Goal: Task Accomplishment & Management: Manage account settings

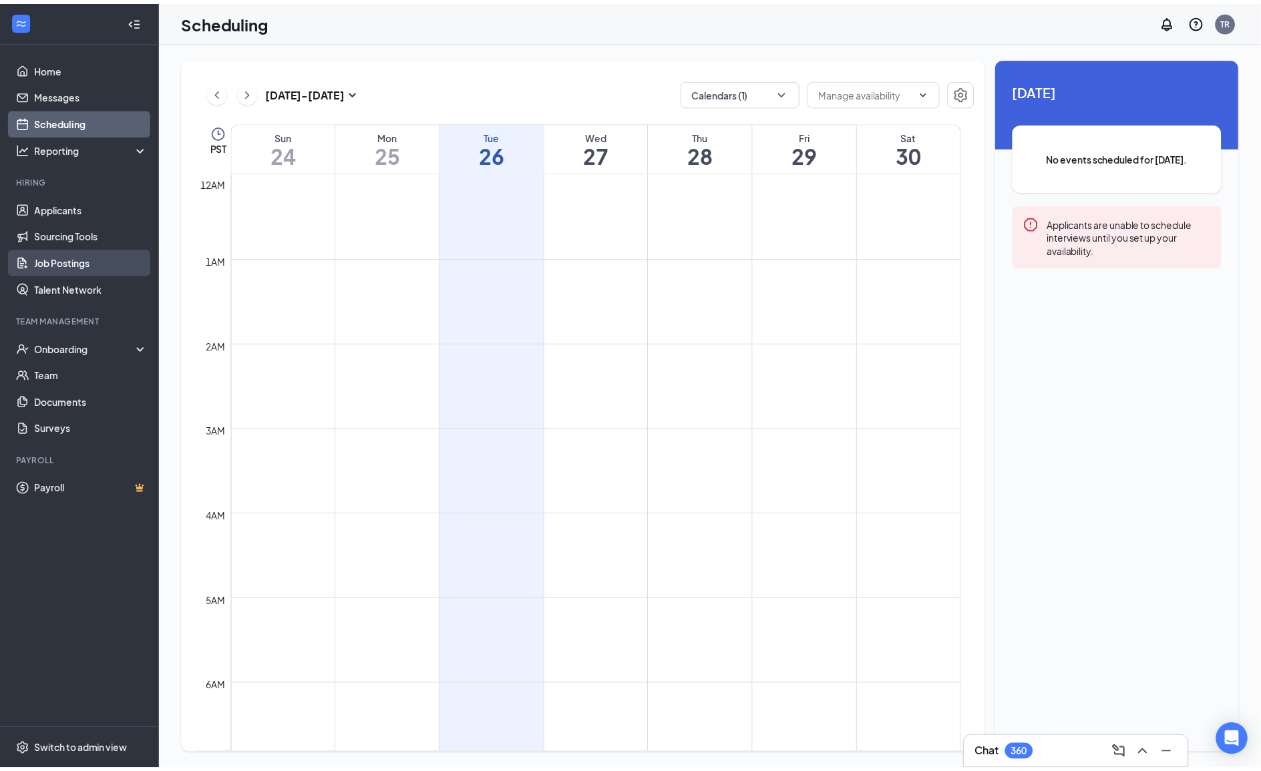
scroll to position [656, 0]
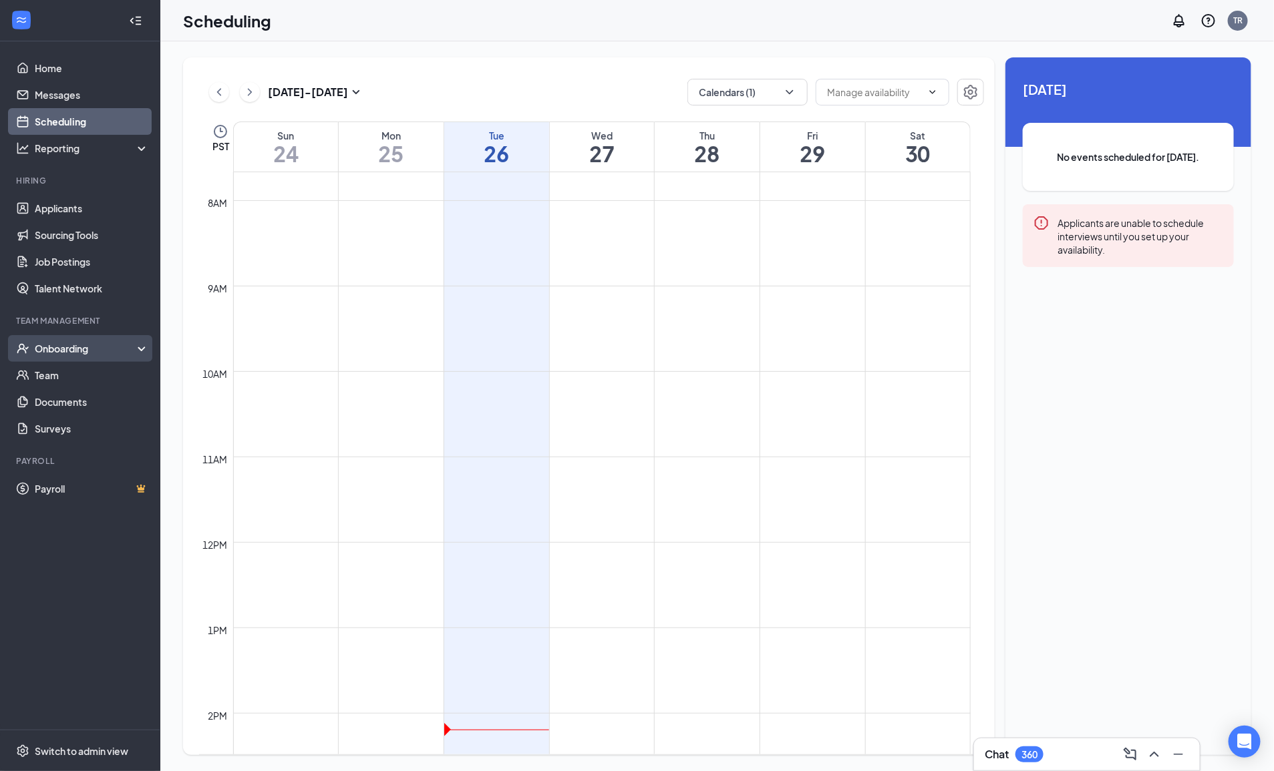
click at [107, 346] on div "Onboarding" at bounding box center [86, 348] width 103 height 13
click at [122, 389] on link "E-Verify" at bounding box center [92, 402] width 114 height 27
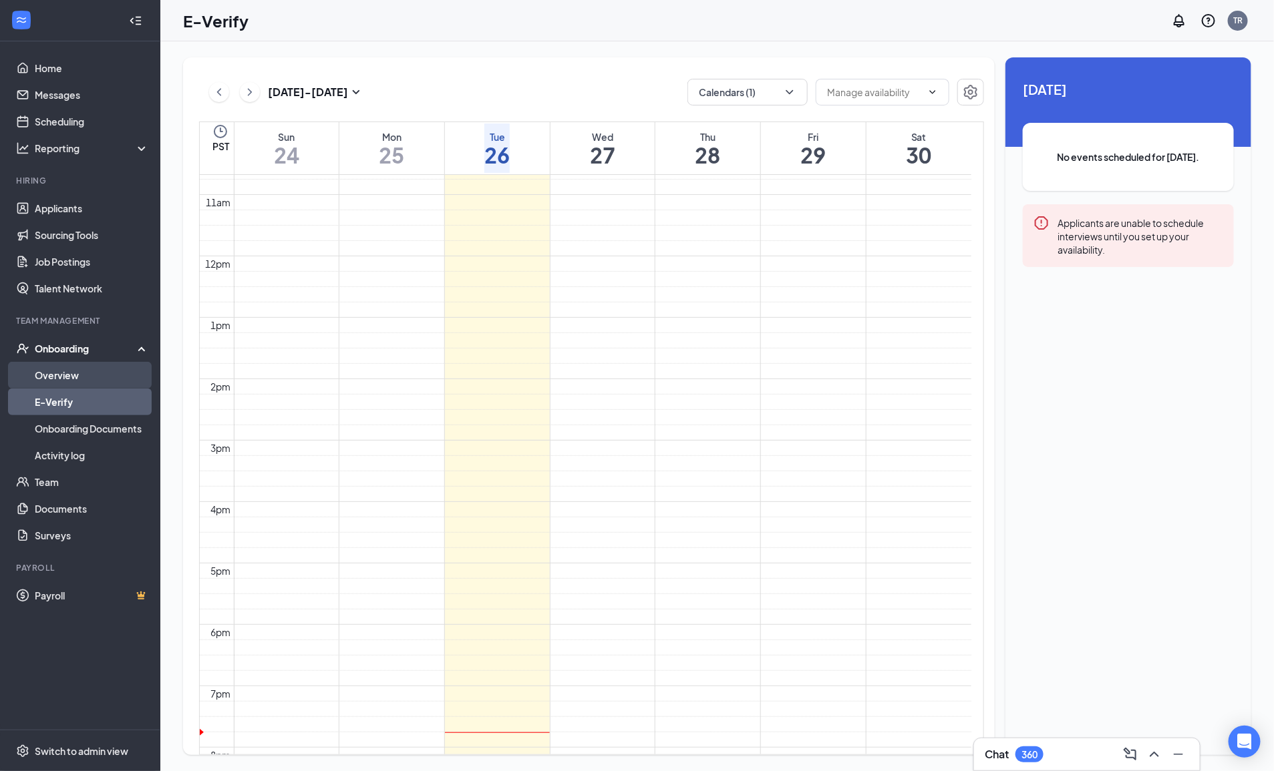
click at [120, 376] on link "Overview" at bounding box center [92, 375] width 114 height 27
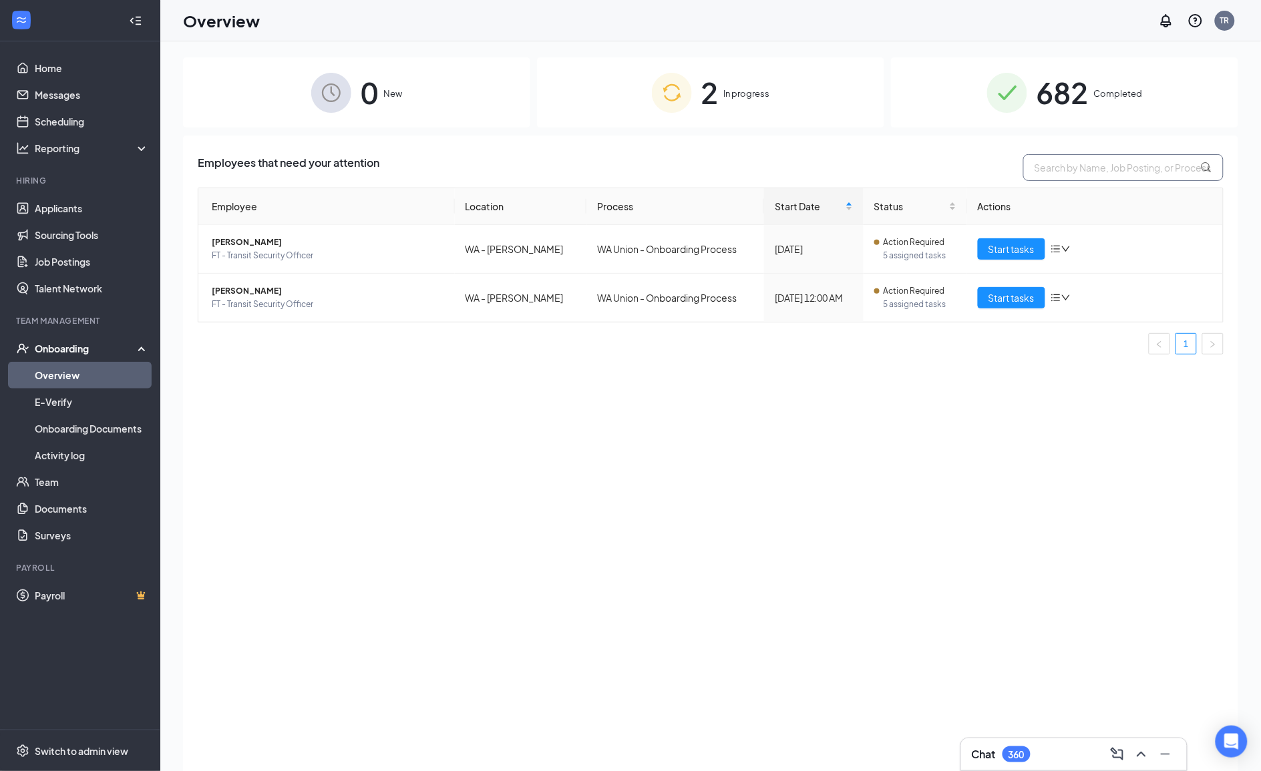
click at [1103, 155] on input "text" at bounding box center [1123, 167] width 200 height 27
type input "mukendi"
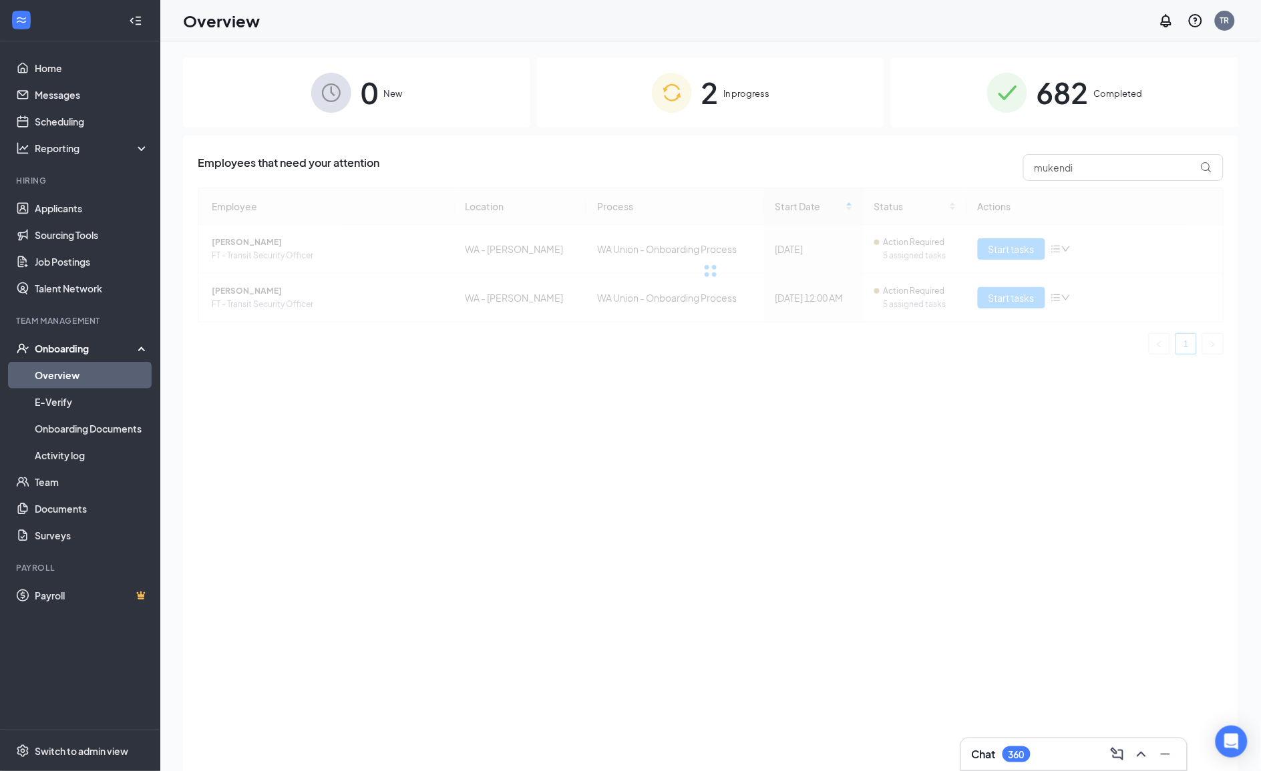
click at [1016, 91] on img at bounding box center [1007, 93] width 40 height 40
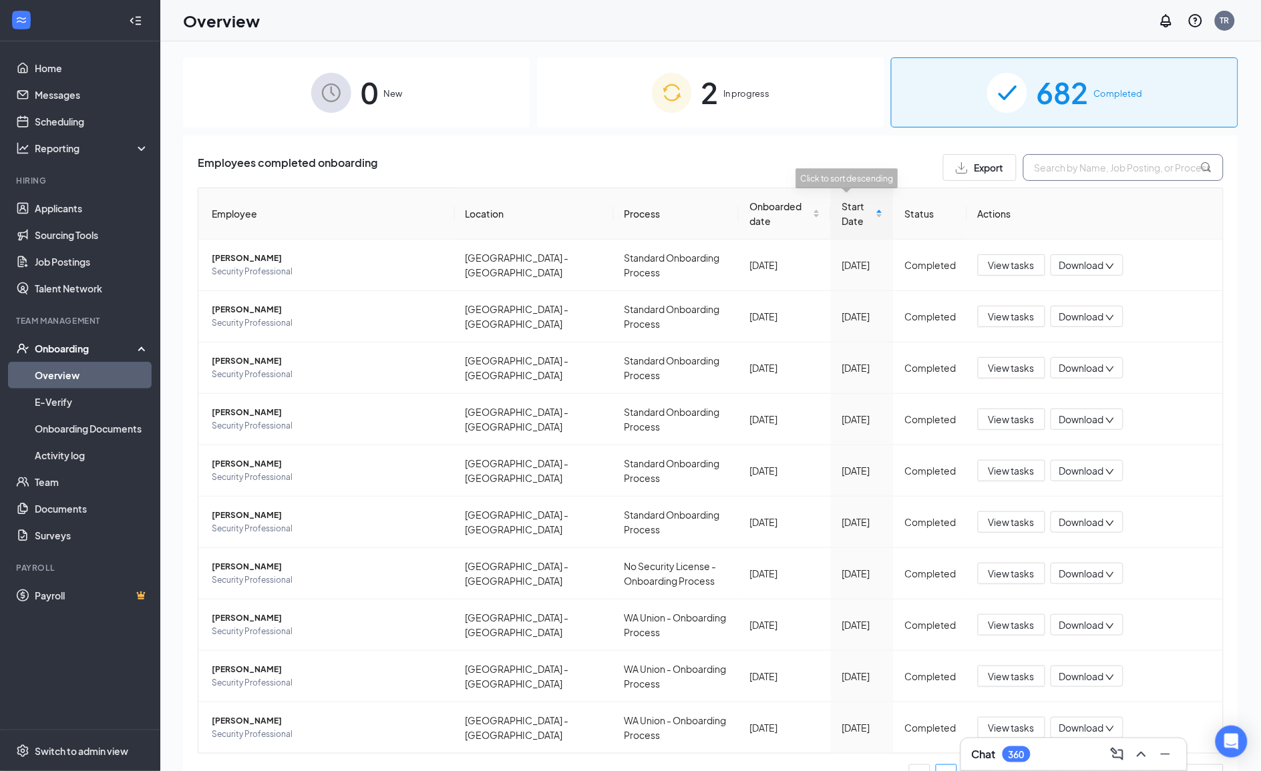
click at [1053, 176] on input "text" at bounding box center [1123, 167] width 200 height 27
type input "[PERSON_NAME]"
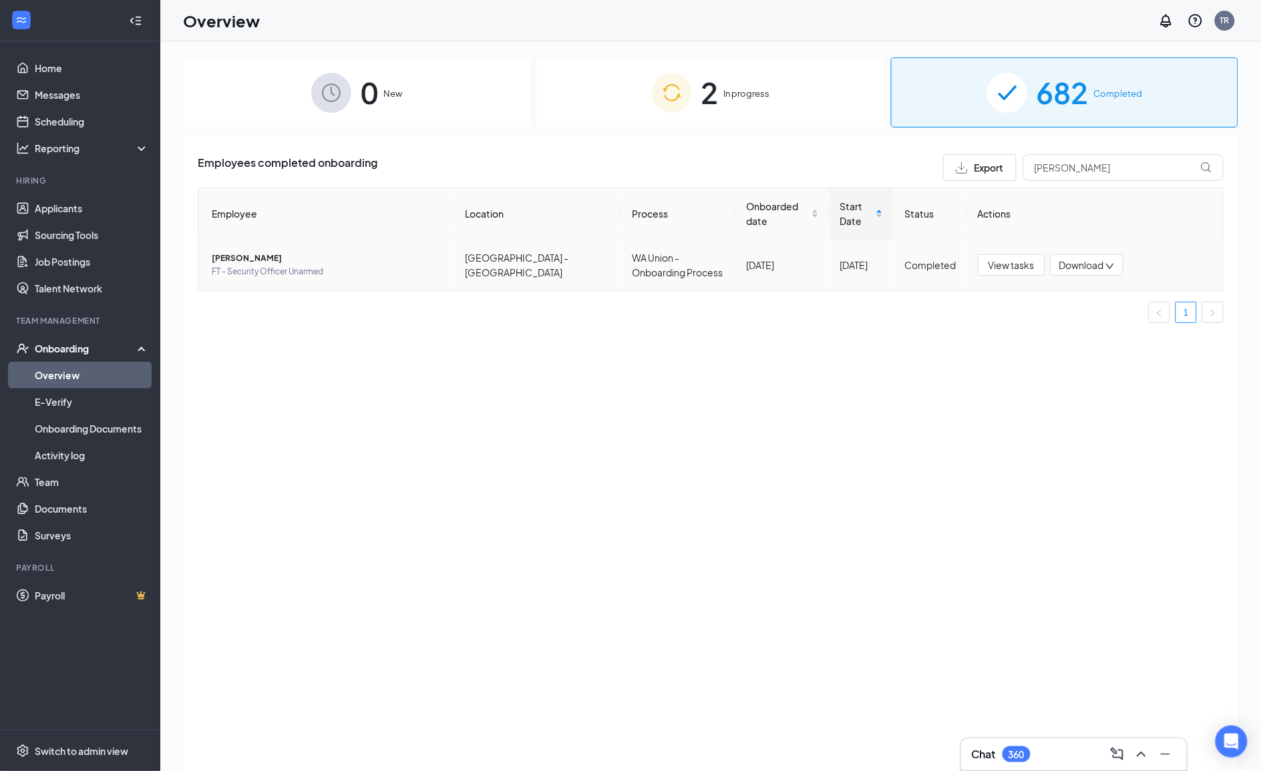
click at [254, 252] on span "[PERSON_NAME]" at bounding box center [328, 258] width 232 height 13
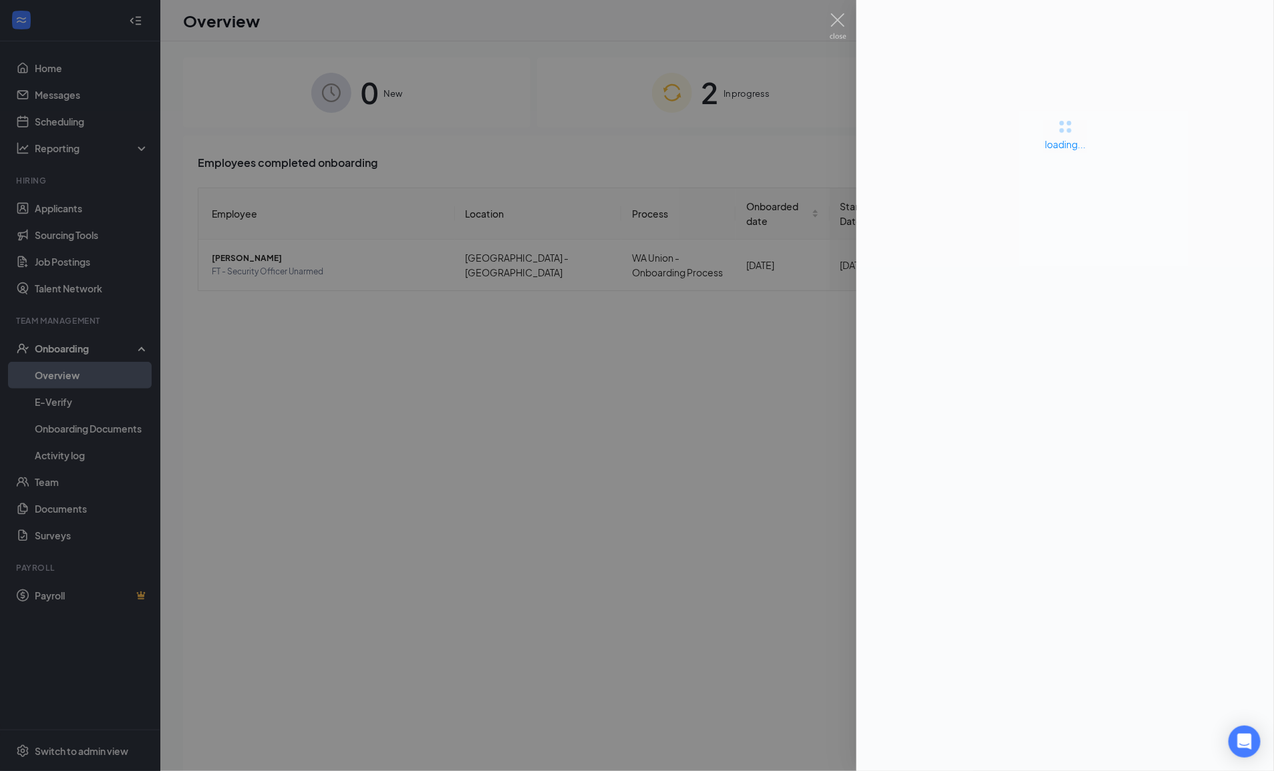
click at [850, 21] on div at bounding box center [637, 385] width 1274 height 771
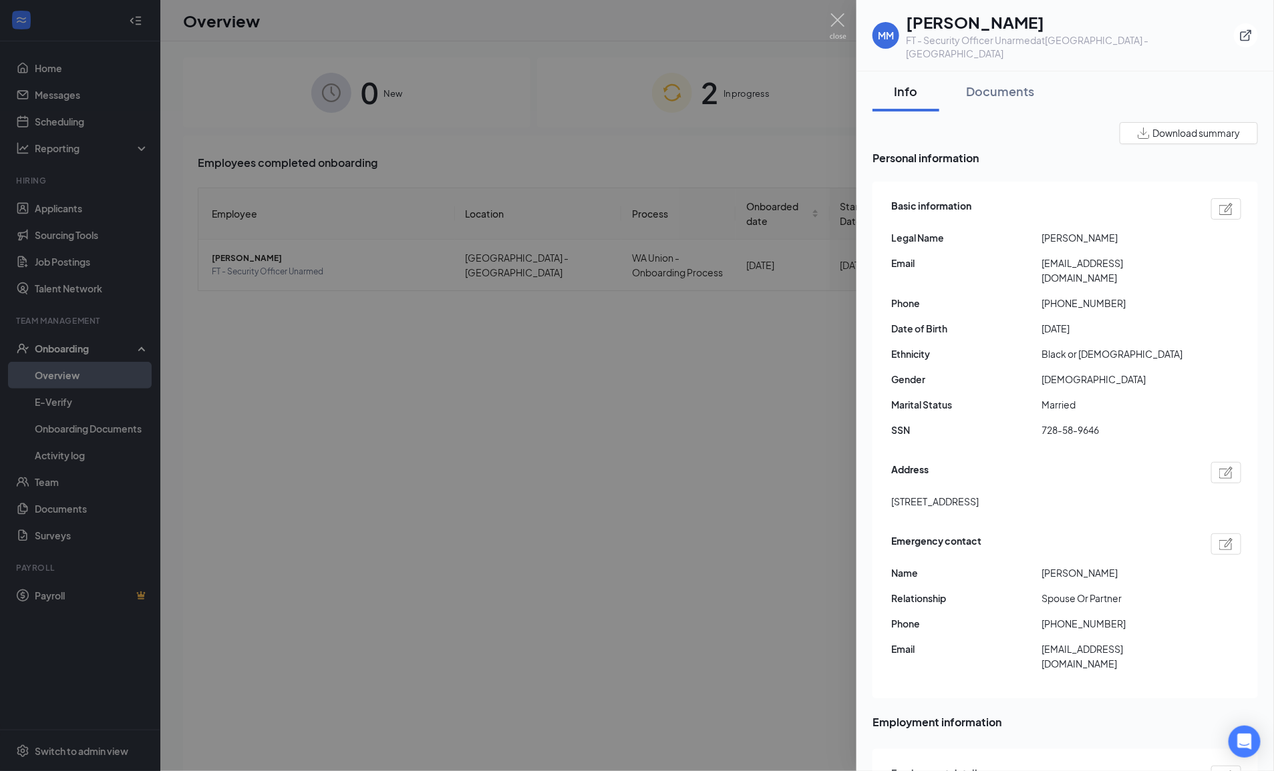
click at [839, 23] on img at bounding box center [838, 26] width 17 height 26
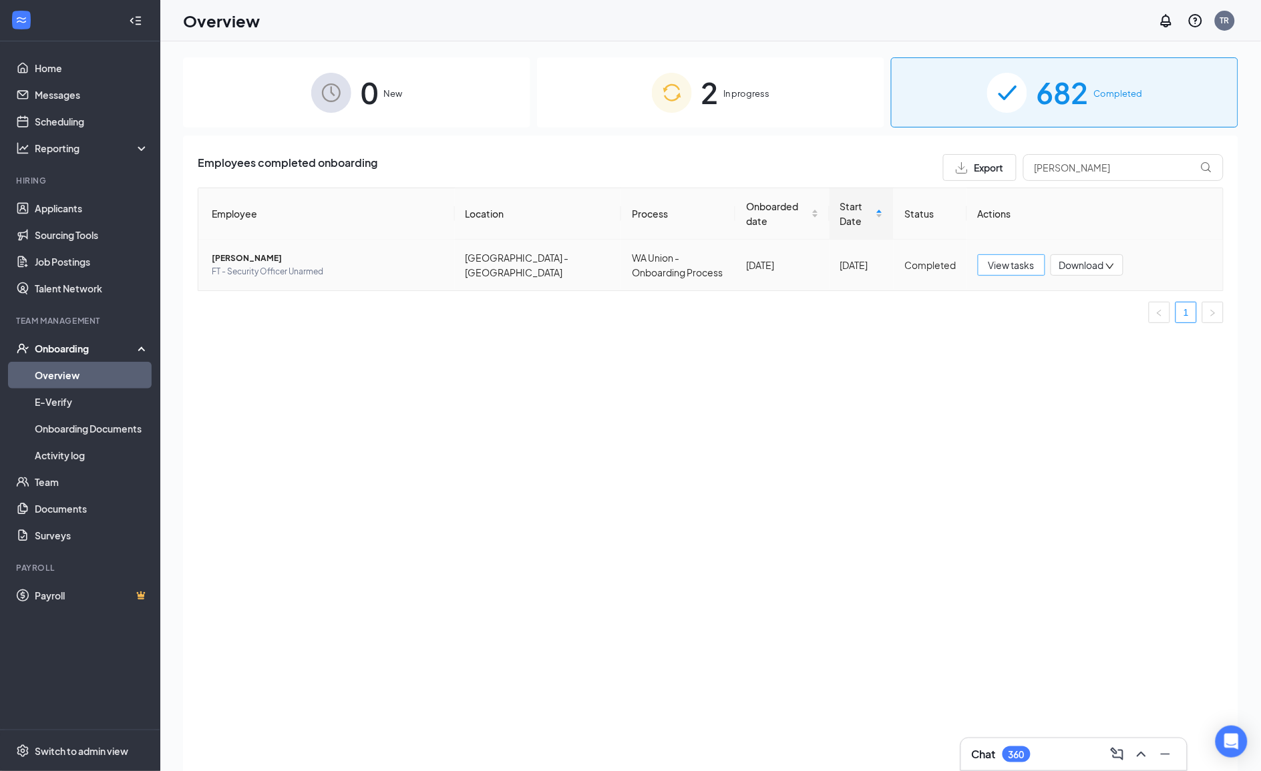
click at [1034, 258] on span "View tasks" at bounding box center [1011, 265] width 46 height 15
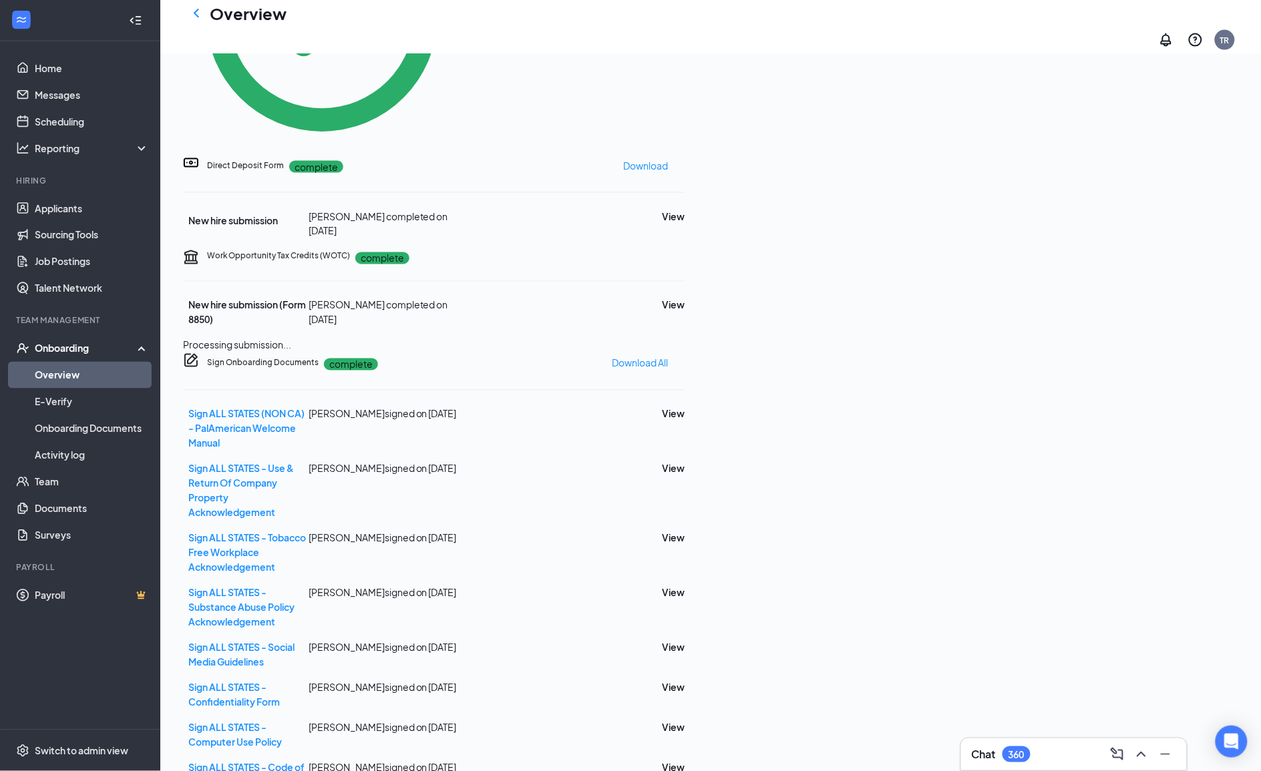
scroll to position [906, 0]
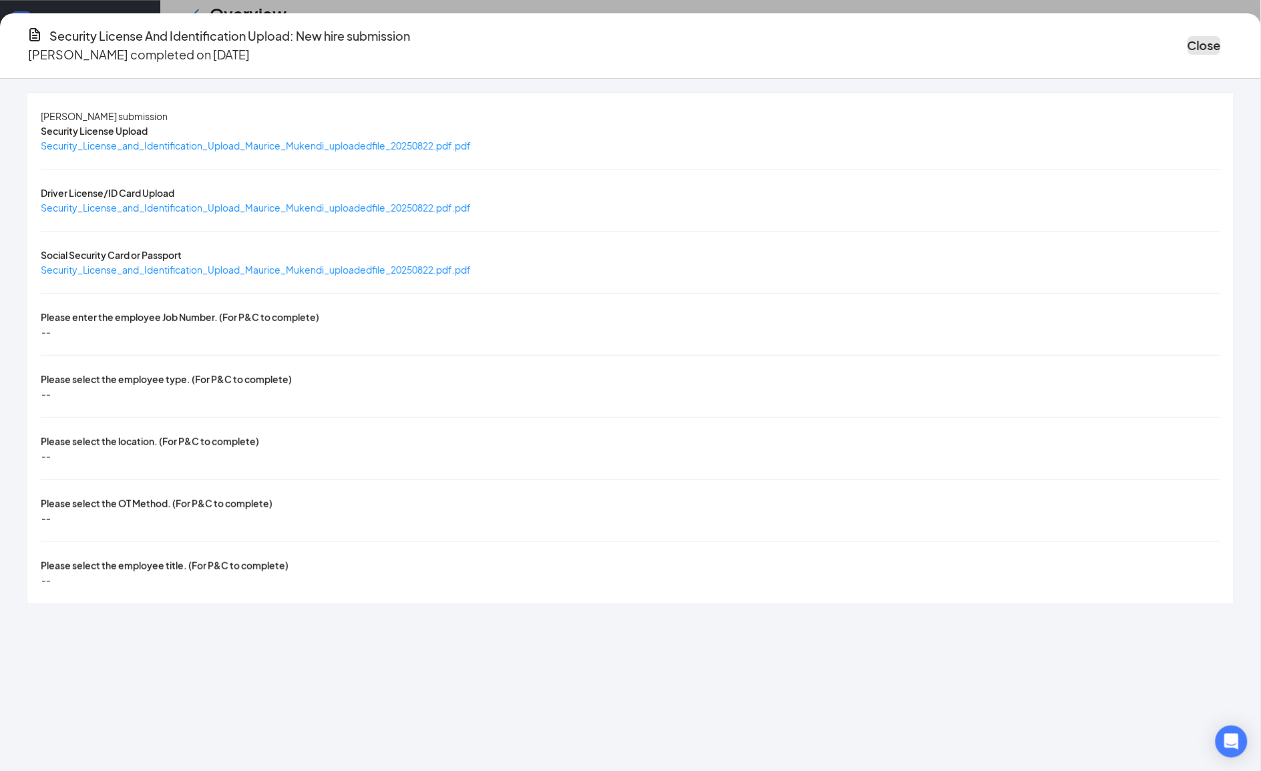
click at [1187, 43] on button "Close" at bounding box center [1203, 45] width 33 height 19
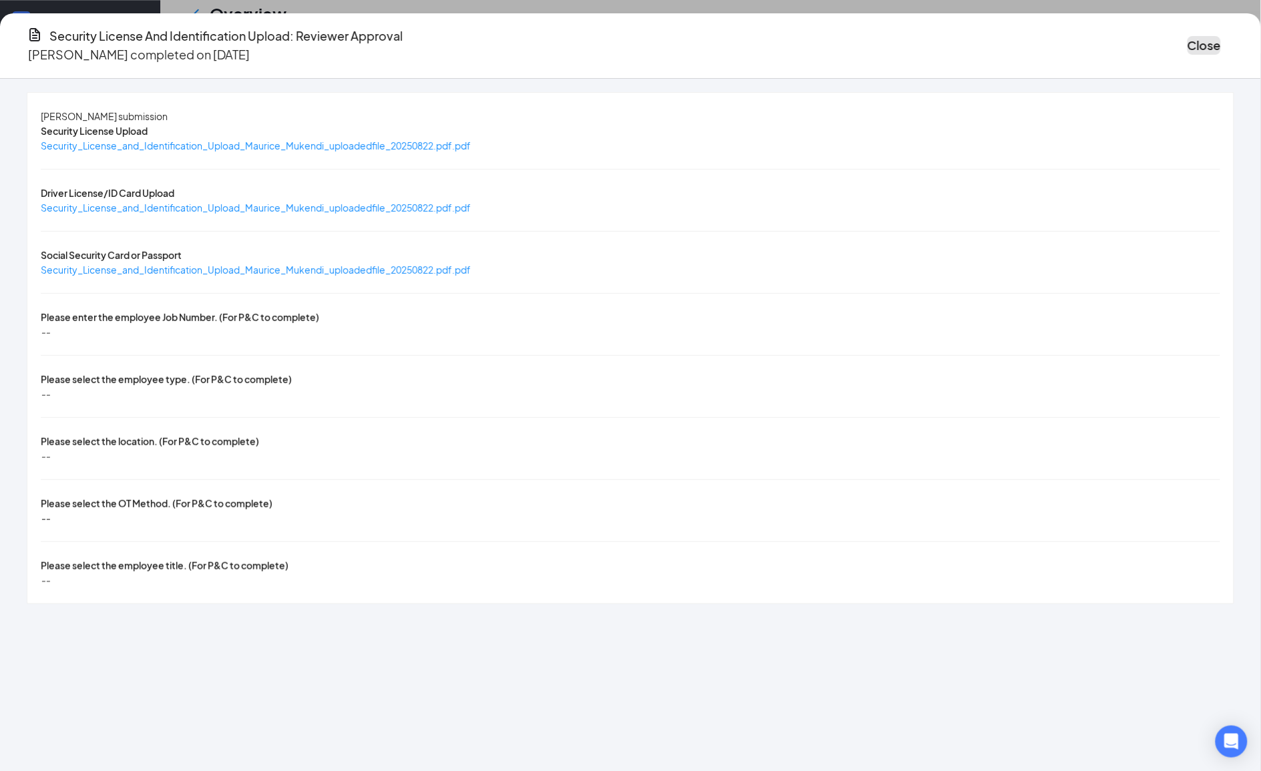
drag, startPoint x: 1062, startPoint y: 33, endPoint x: 1067, endPoint y: 121, distance: 87.7
click at [1187, 36] on button "Close" at bounding box center [1203, 45] width 33 height 19
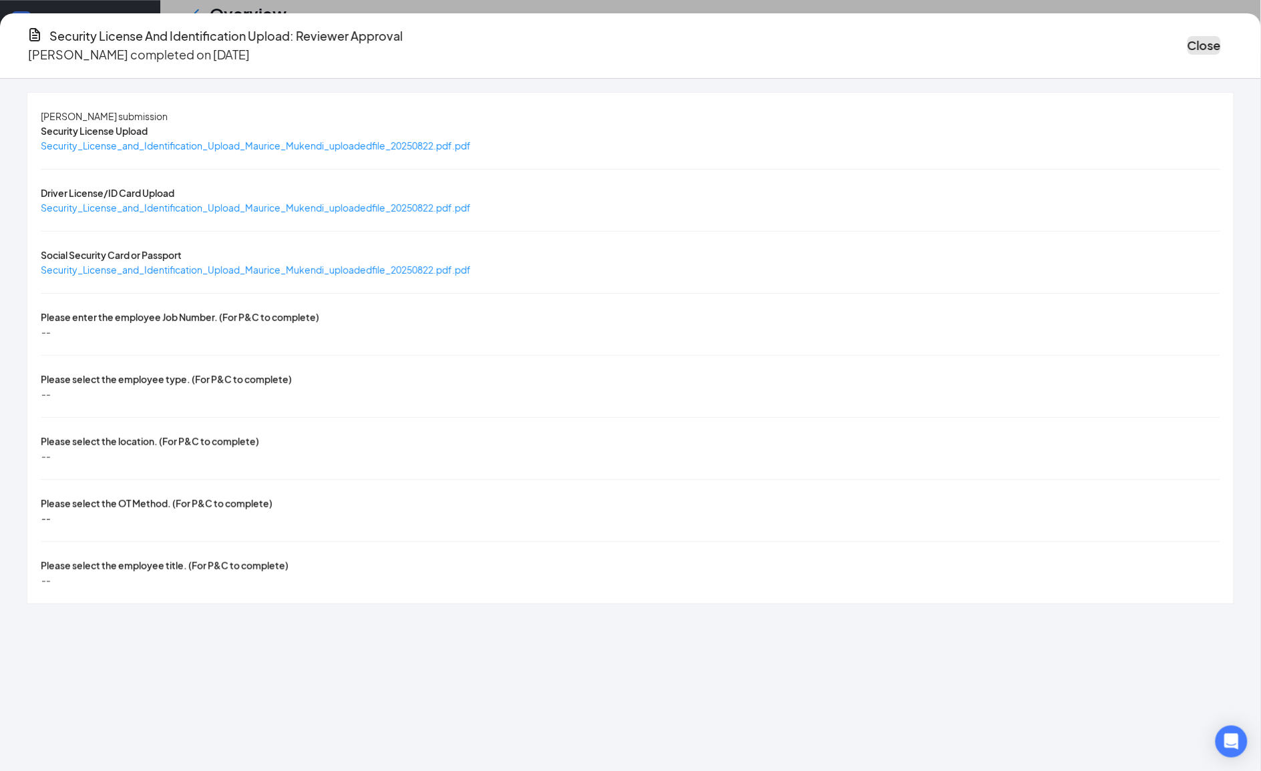
click at [1187, 44] on button "Close" at bounding box center [1203, 45] width 33 height 19
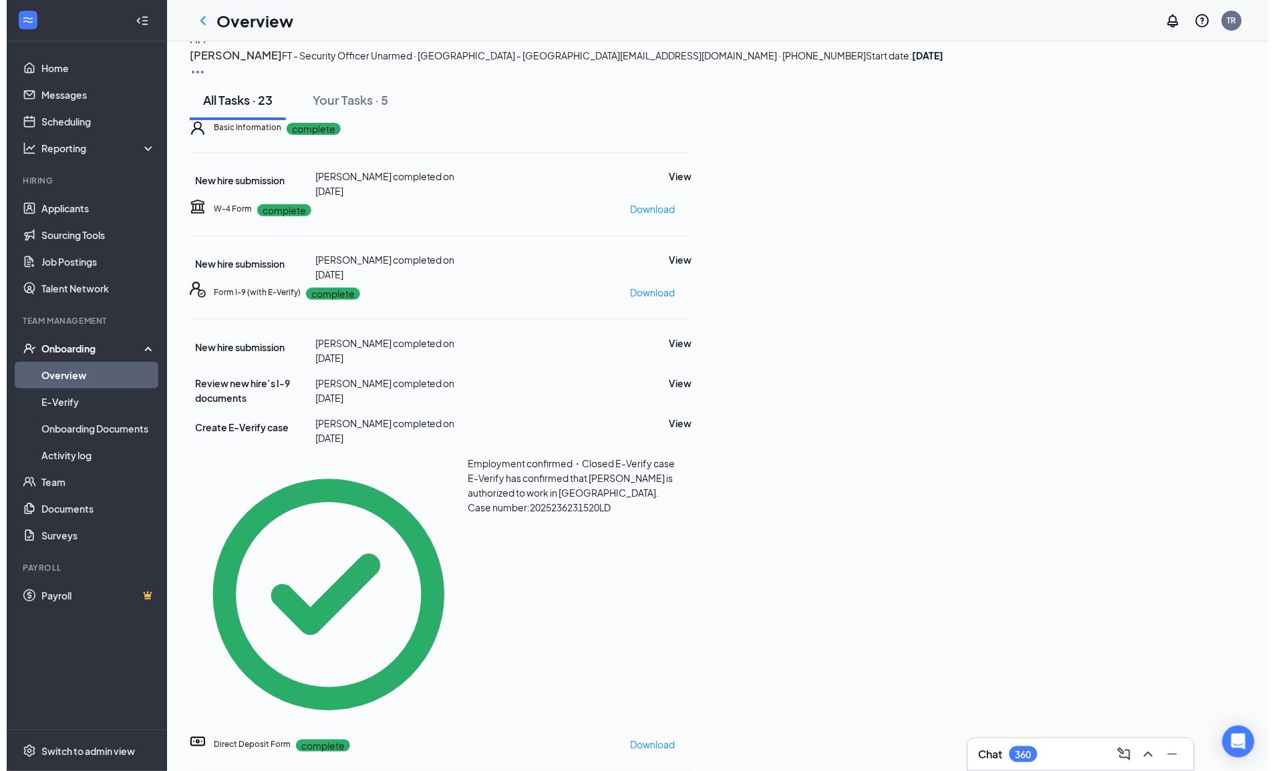
scroll to position [0, 0]
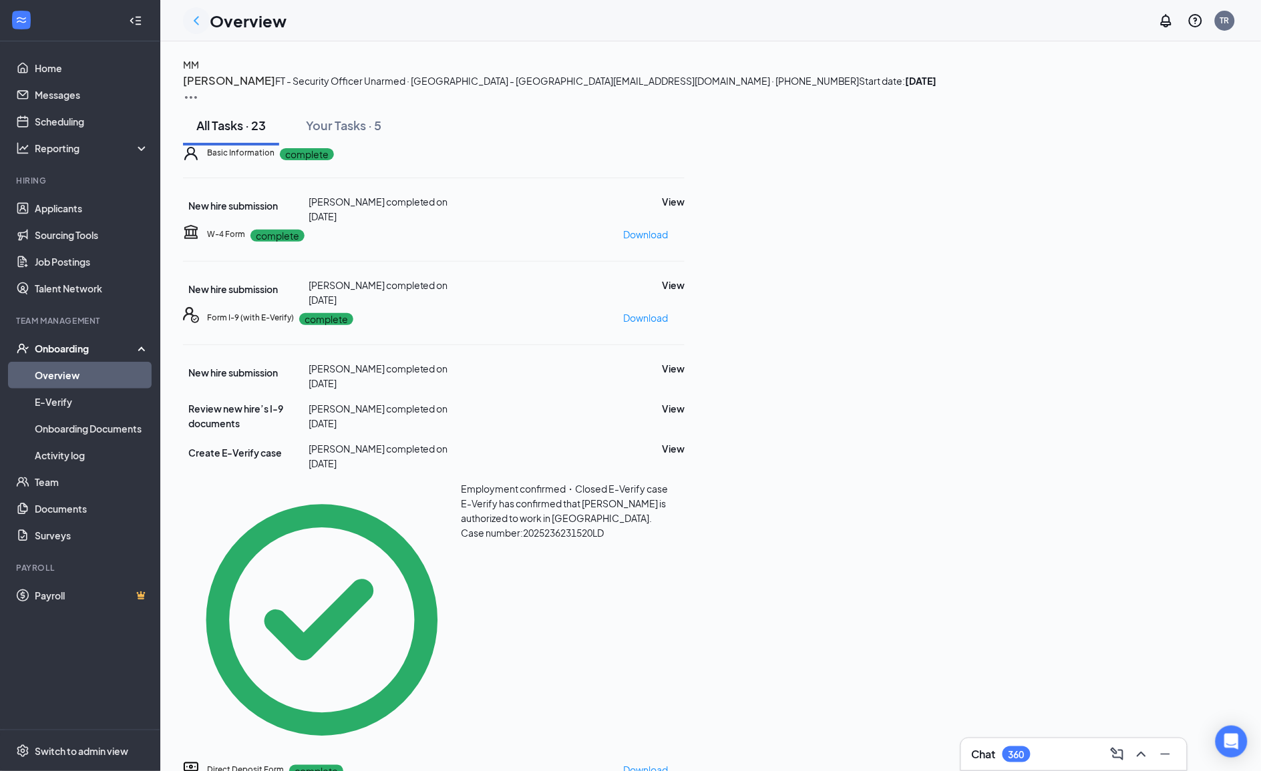
click at [192, 21] on icon "ChevronLeft" at bounding box center [196, 21] width 16 height 16
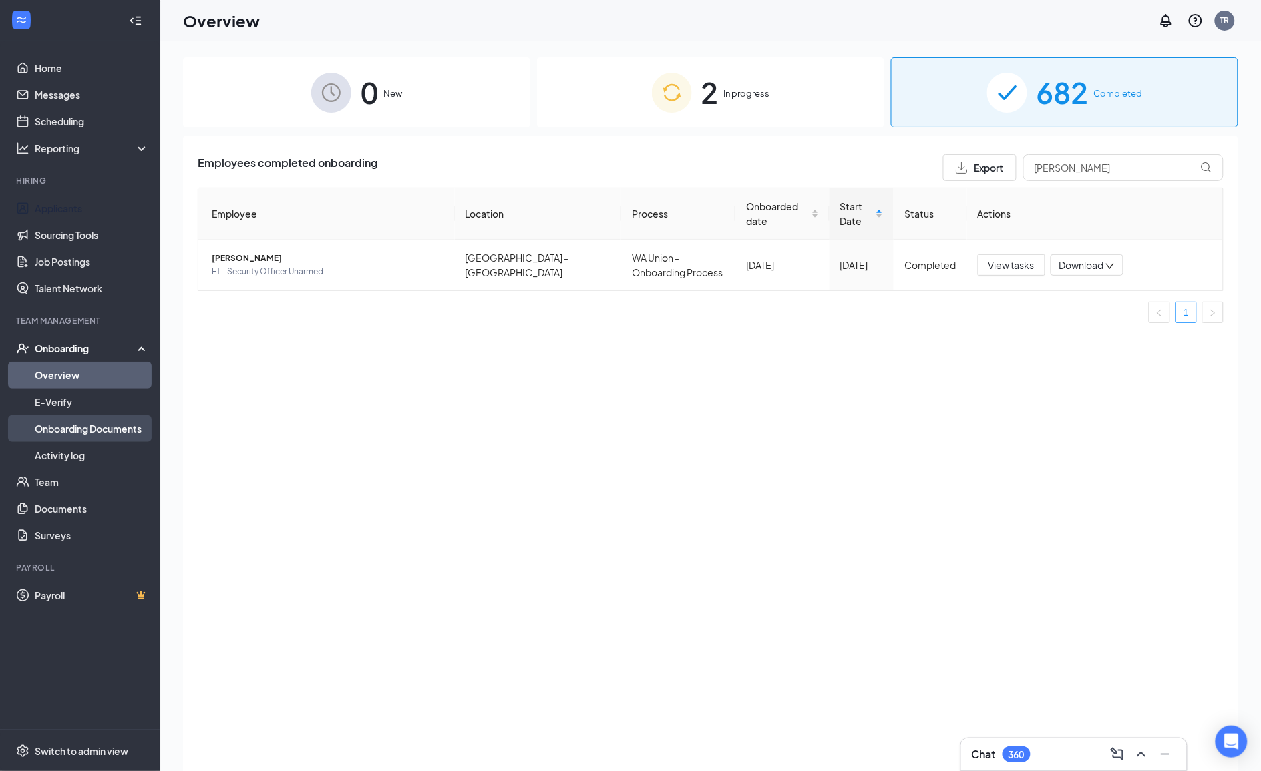
drag, startPoint x: 28, startPoint y: 198, endPoint x: 89, endPoint y: 417, distance: 227.3
click at [35, 198] on link "Applicants" at bounding box center [92, 208] width 114 height 27
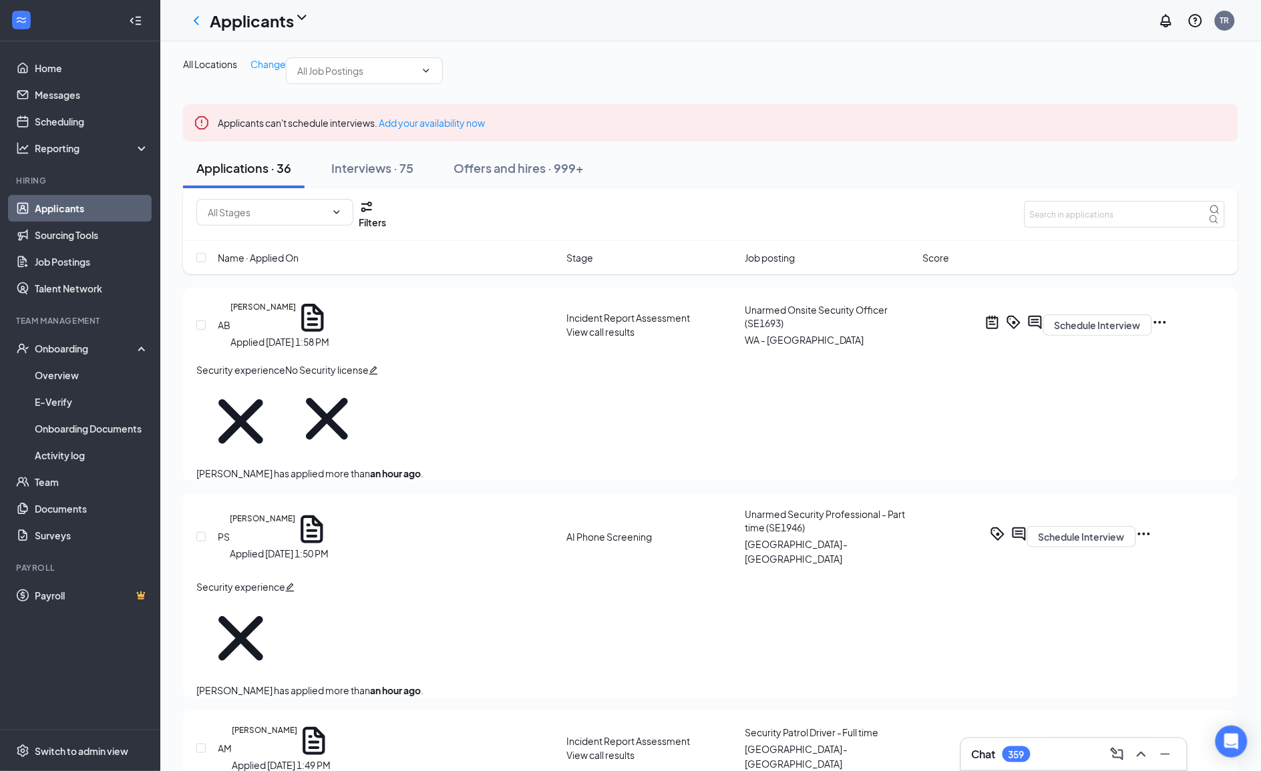
click at [1059, 241] on div "Filters" at bounding box center [710, 214] width 1055 height 53
click at [545, 176] on div "Offers and hires · 999+" at bounding box center [518, 168] width 130 height 17
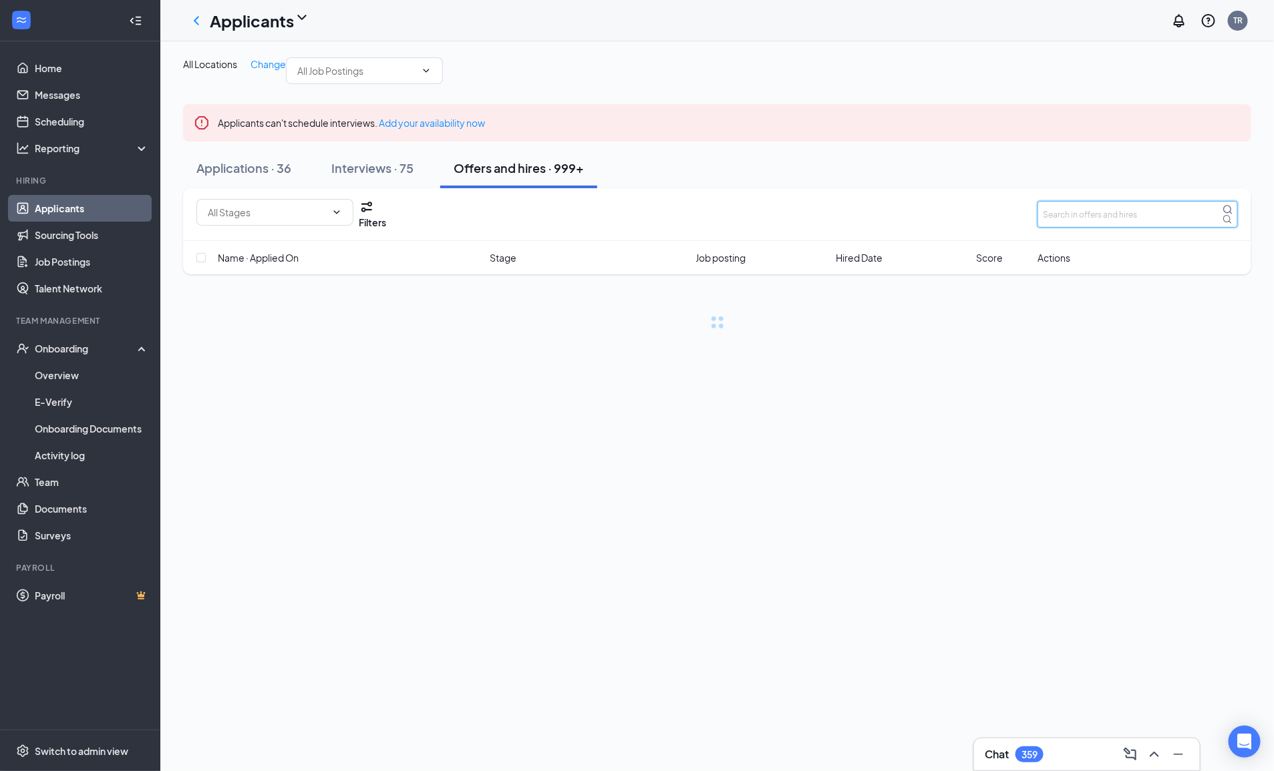
click at [1059, 228] on input "text" at bounding box center [1137, 214] width 200 height 27
type input "[PERSON_NAME]"
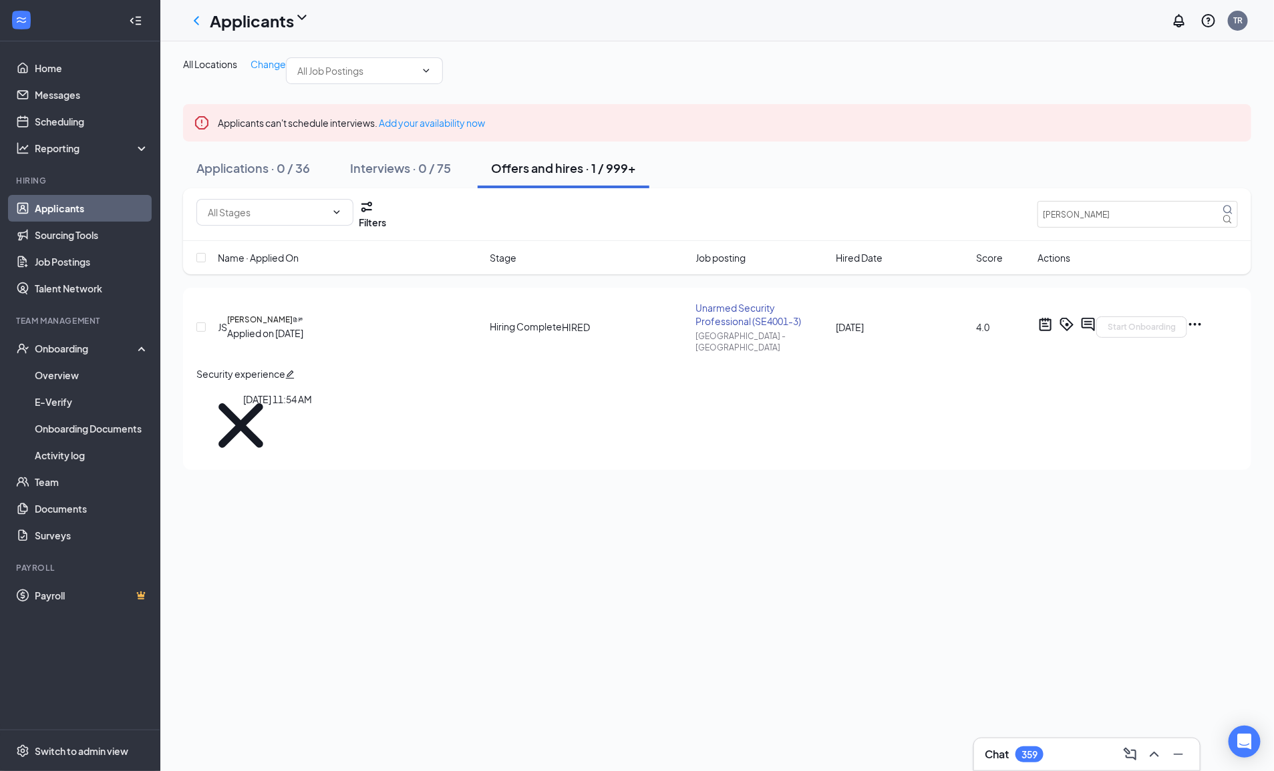
click at [277, 341] on div "Applied on [DATE]" at bounding box center [265, 333] width 76 height 15
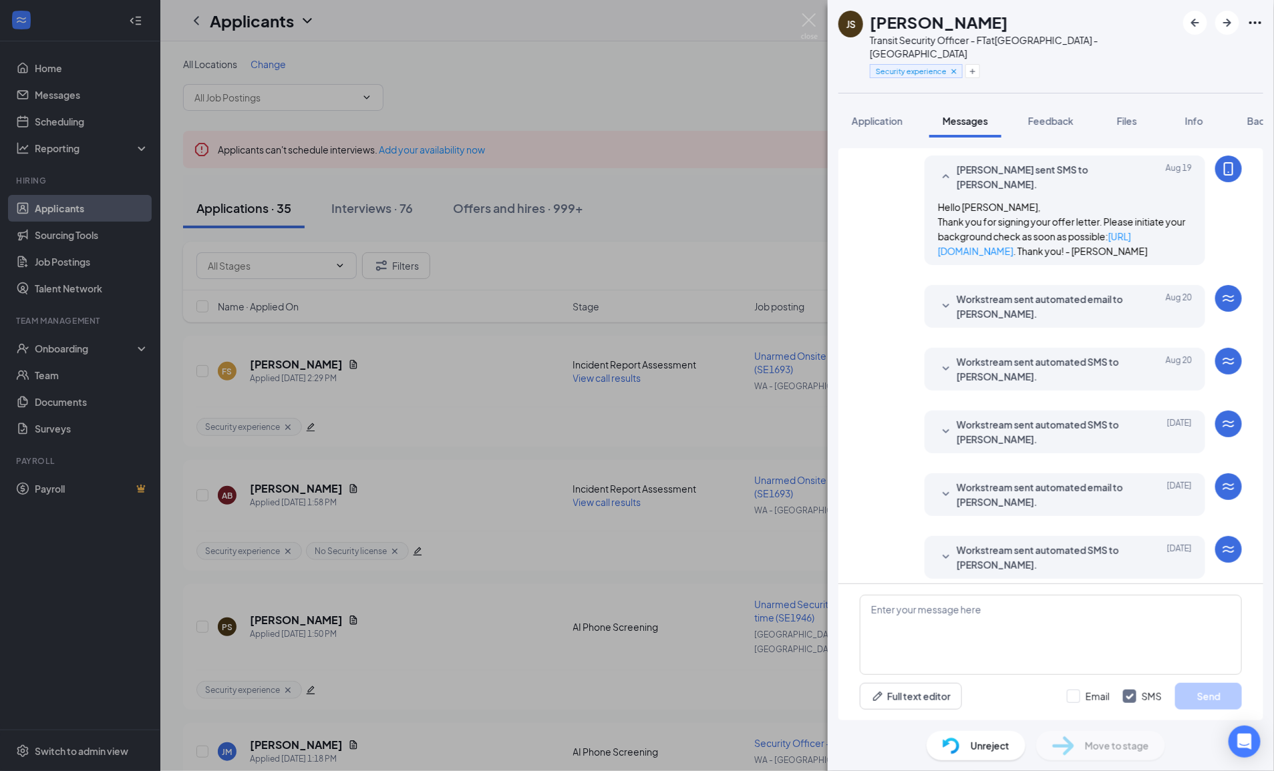
scroll to position [83, 0]
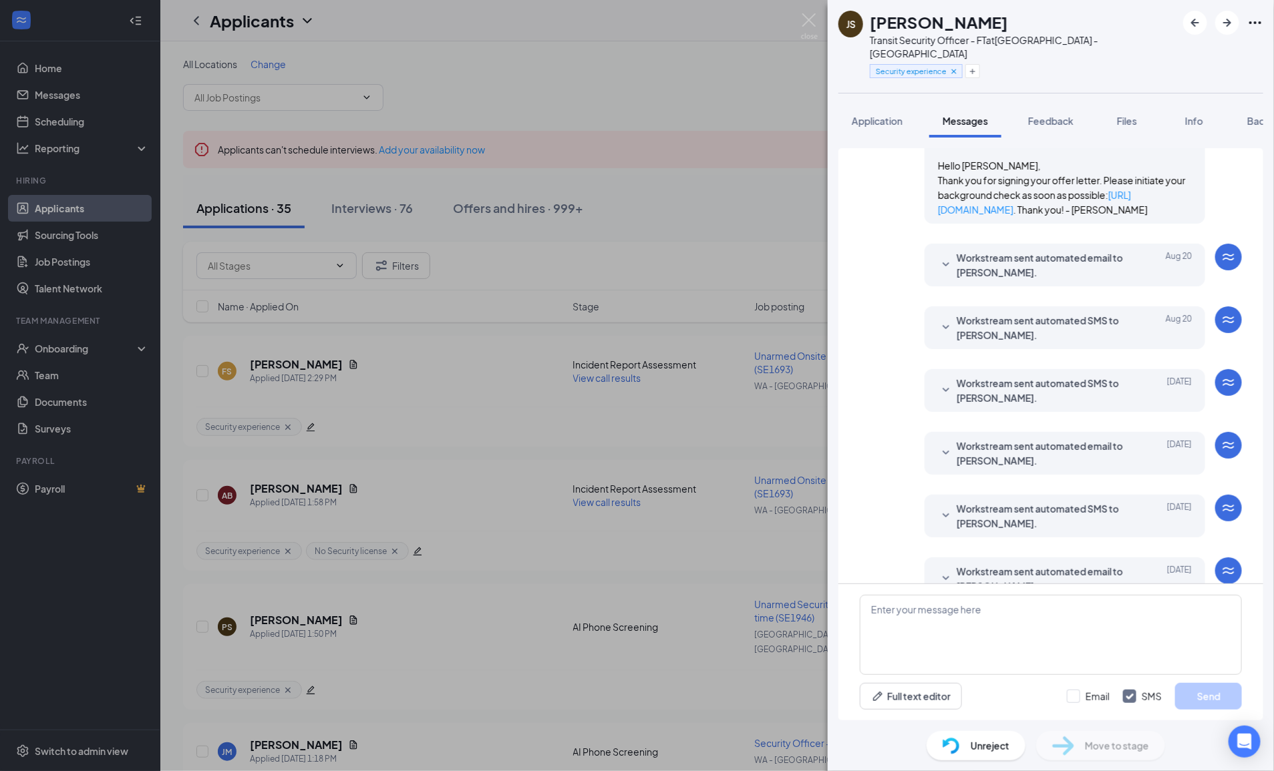
click at [1030, 280] on span "Workstream sent automated email to Joseph Smith." at bounding box center [1043, 264] width 175 height 29
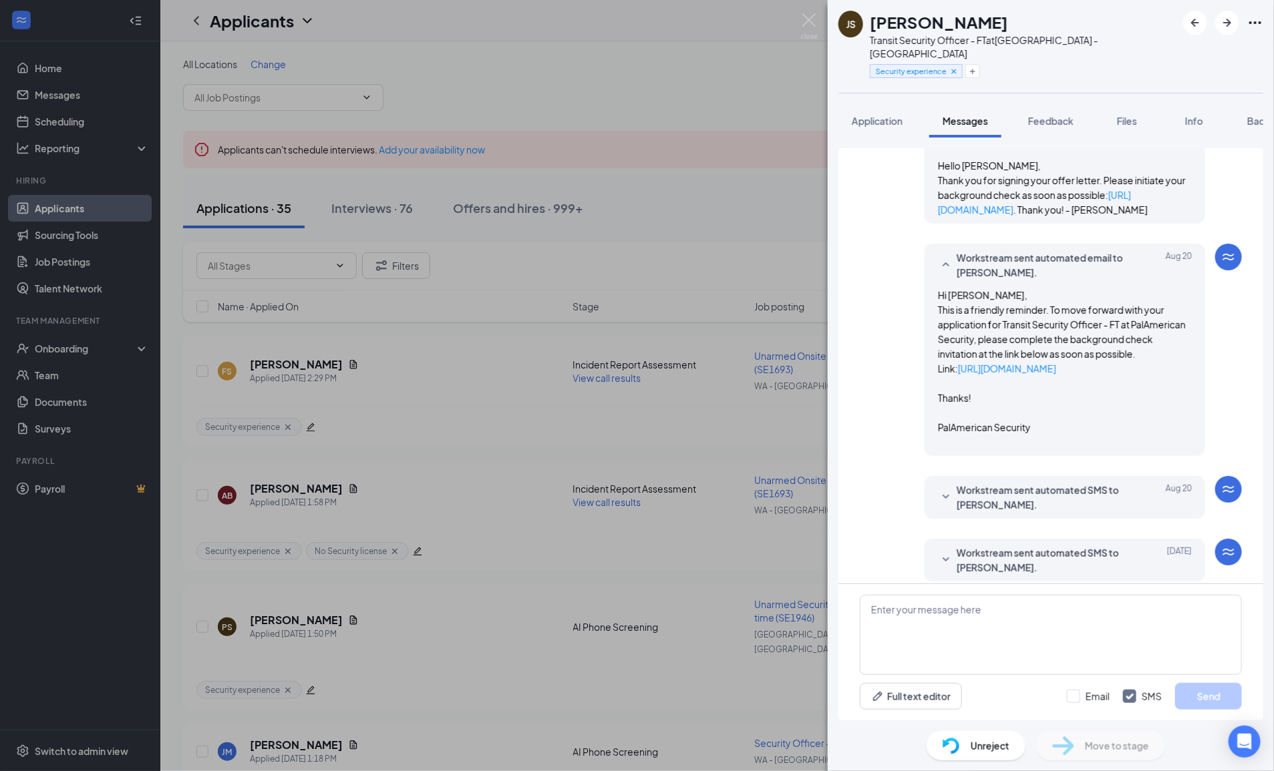
scroll to position [167, 0]
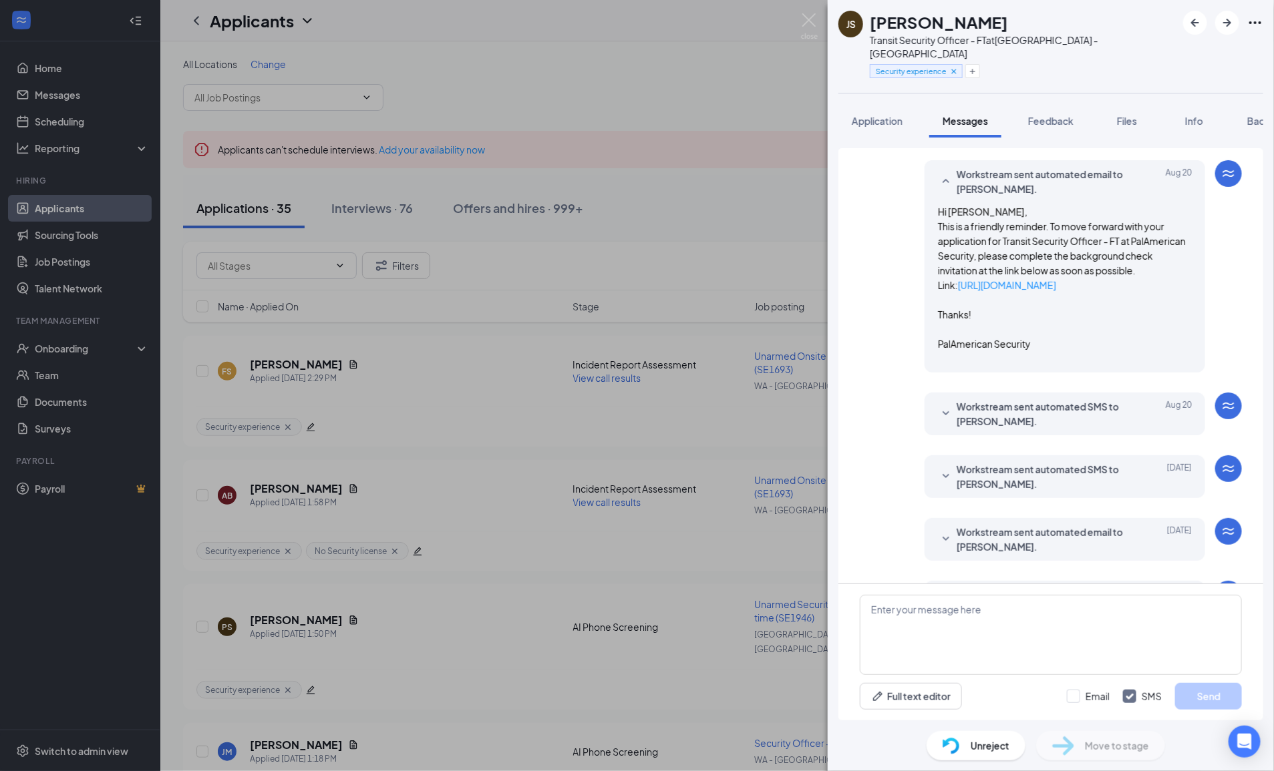
click at [1040, 427] on div "Workstream sent automated SMS to Joseph Smith. Aug 20 Hi Joseph, this is a frie…" at bounding box center [1064, 414] width 281 height 43
click at [1027, 429] on span "Workstream sent automated SMS to Joseph Smith." at bounding box center [1043, 413] width 175 height 29
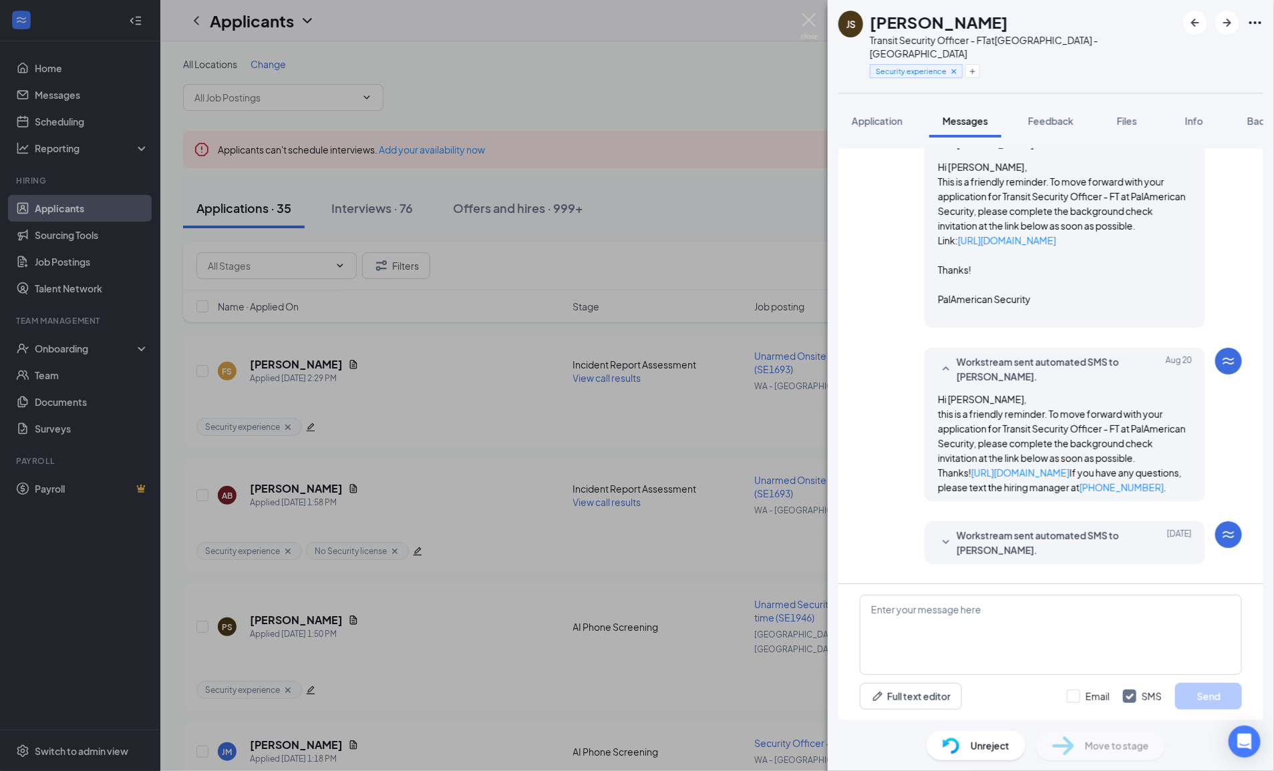
scroll to position [250, 0]
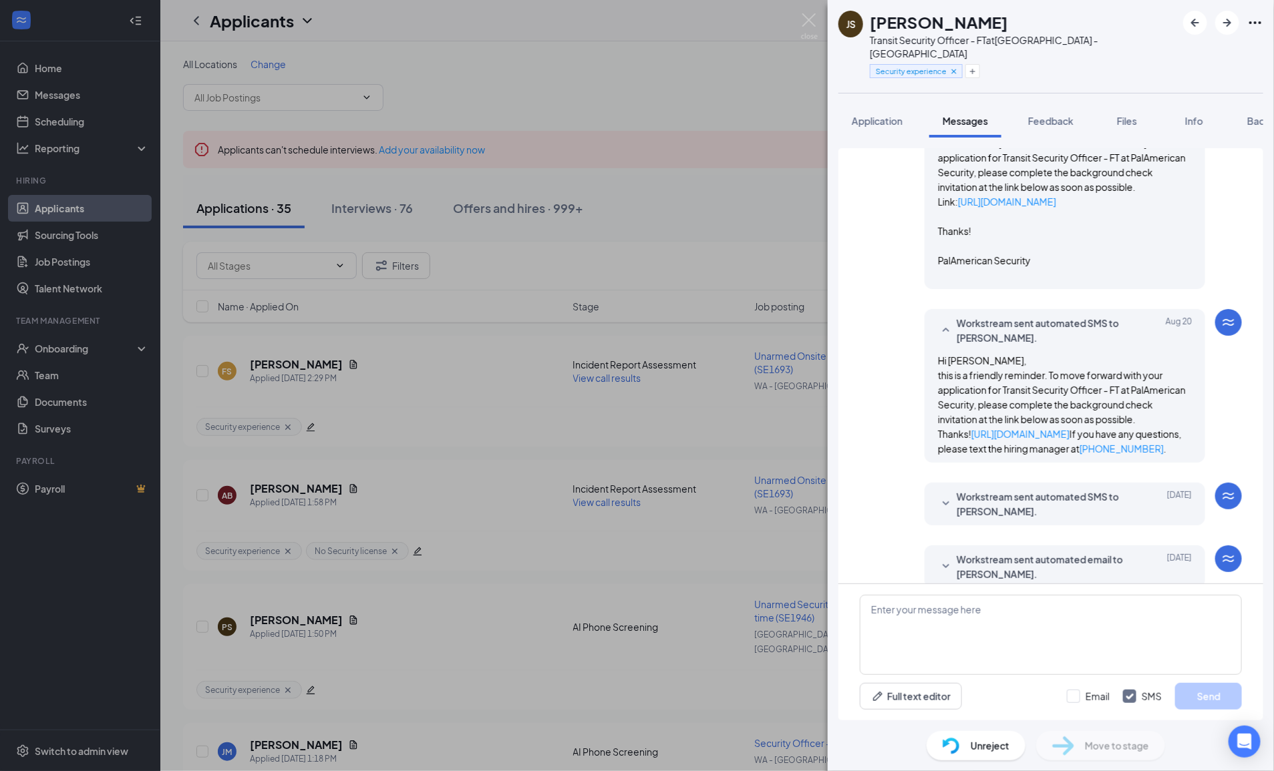
click at [1026, 532] on div "Load earlier interactions (about 36 more) Anabel Perez sent SMS to Joseph Smith…" at bounding box center [1051, 397] width 382 height 999
click at [1026, 519] on span "Workstream sent automated SMS to Joseph Smith." at bounding box center [1043, 504] width 175 height 29
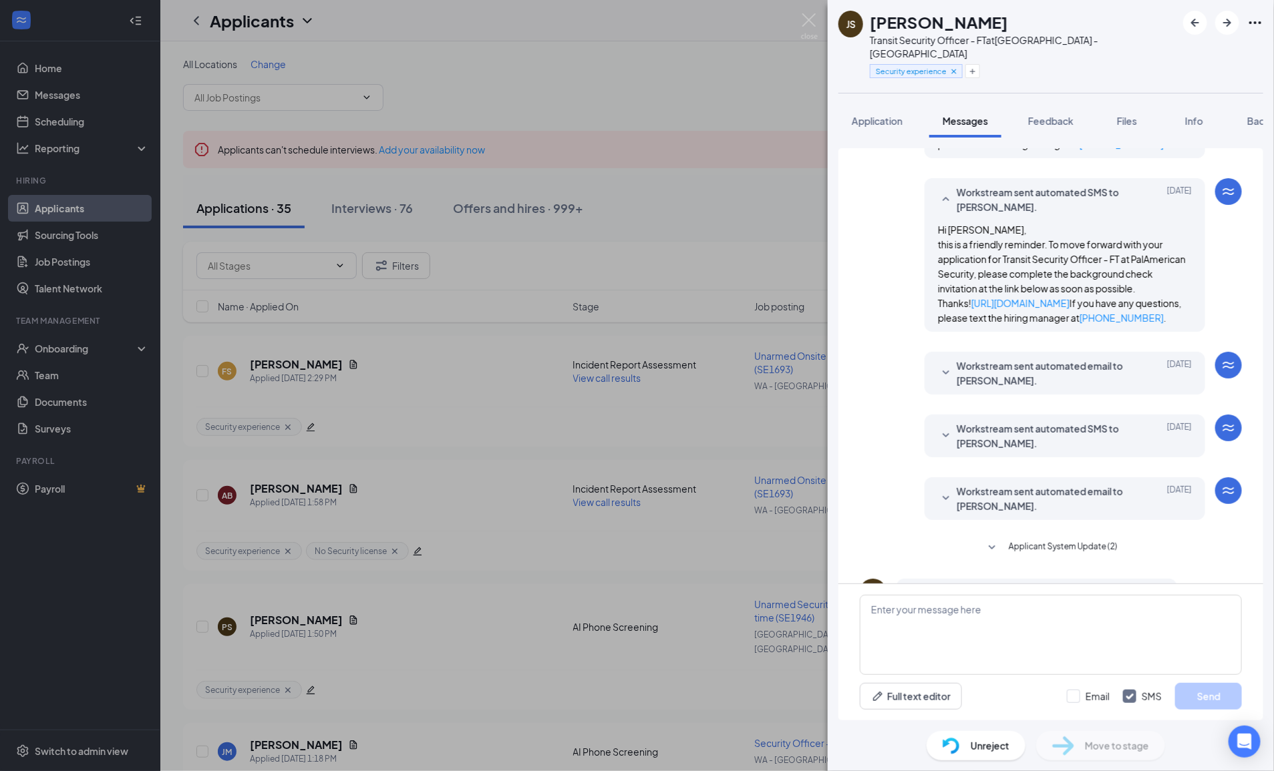
scroll to position [584, 0]
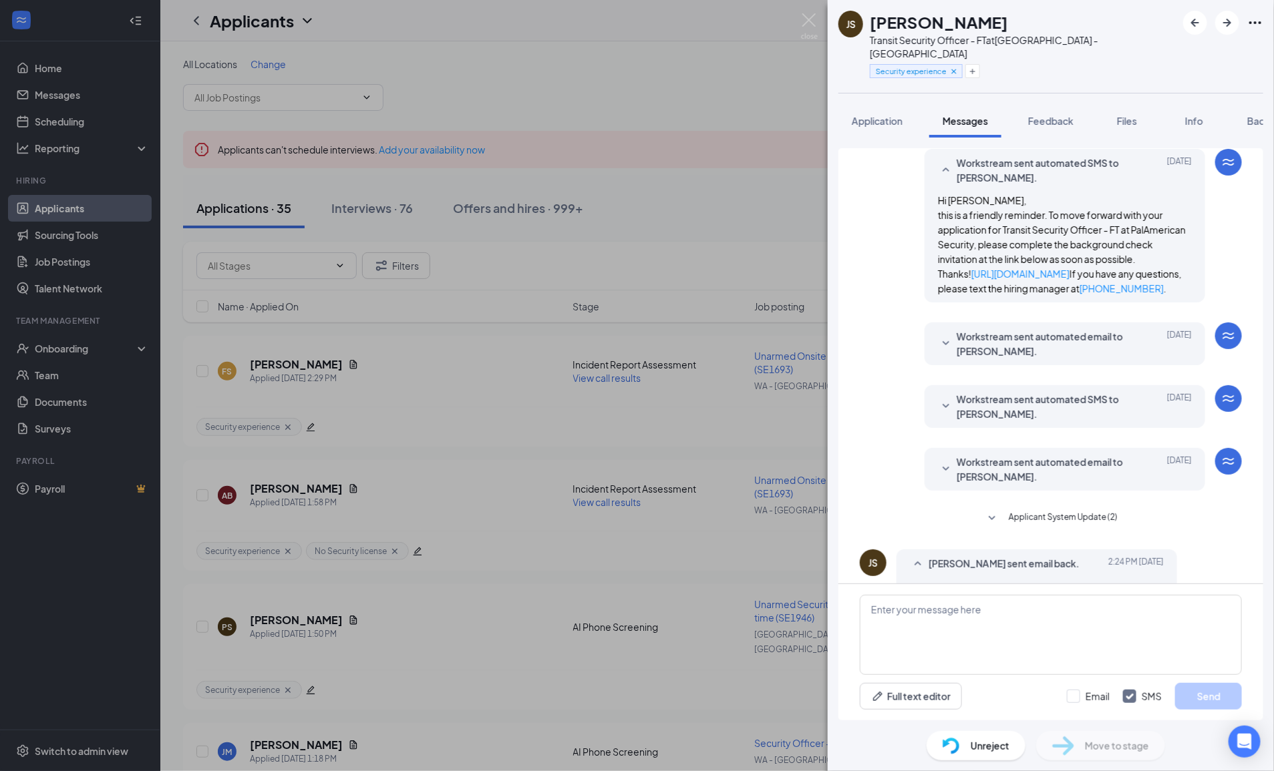
click at [1044, 359] on span "Workstream sent automated email to Joseph Smith." at bounding box center [1043, 343] width 175 height 29
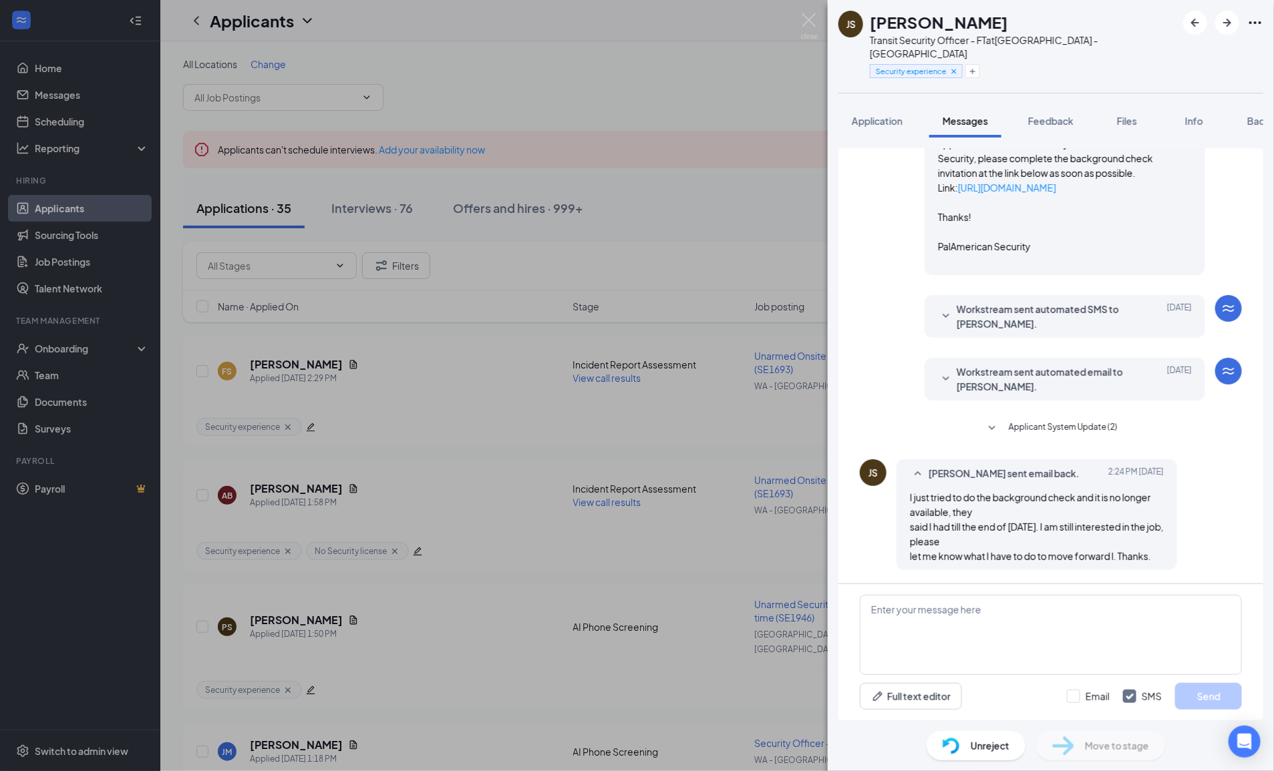
scroll to position [933, 0]
click at [1000, 396] on div "Workstream sent automated email to Joseph Smith. Aug 22 Hi Joseph, This is a fr…" at bounding box center [1064, 379] width 281 height 43
click at [1002, 388] on span "Workstream sent automated email to Joseph Smith." at bounding box center [1043, 379] width 175 height 29
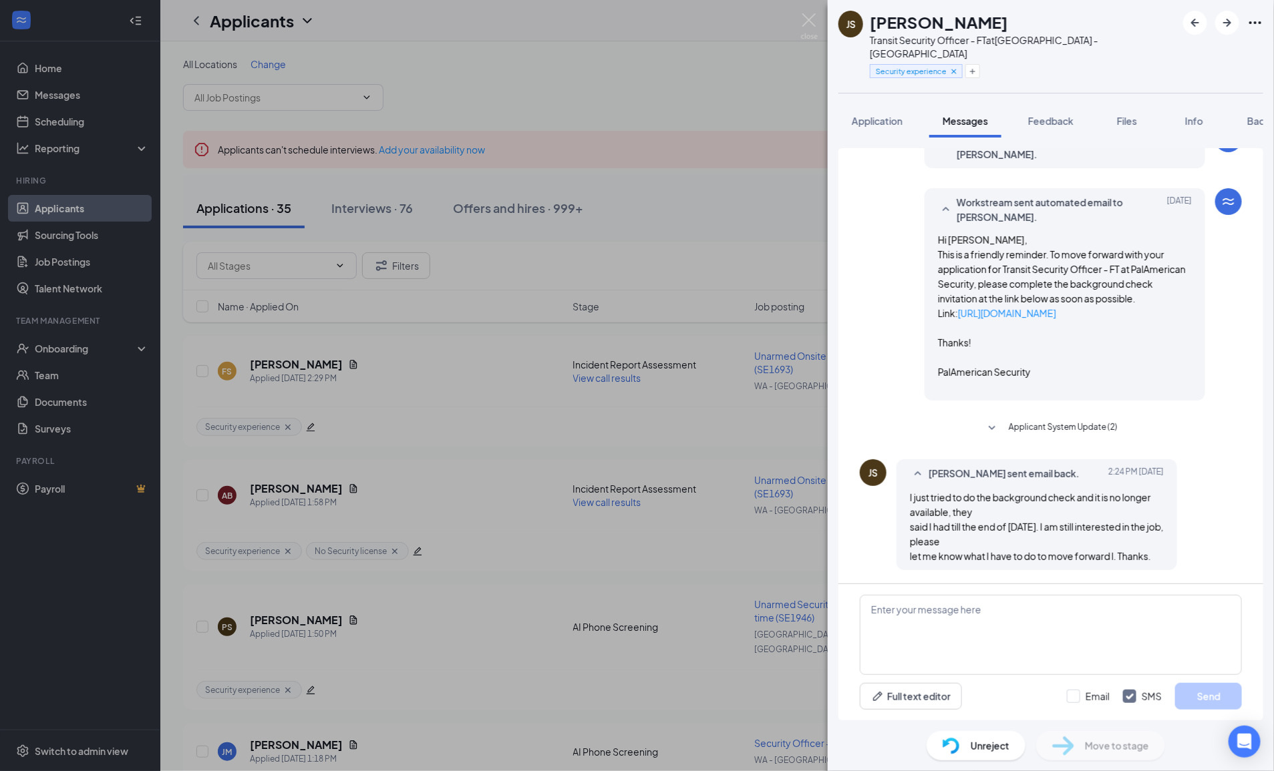
scroll to position [1100, 0]
click at [1010, 429] on span "Applicant System Update (2)" at bounding box center [1062, 429] width 109 height 16
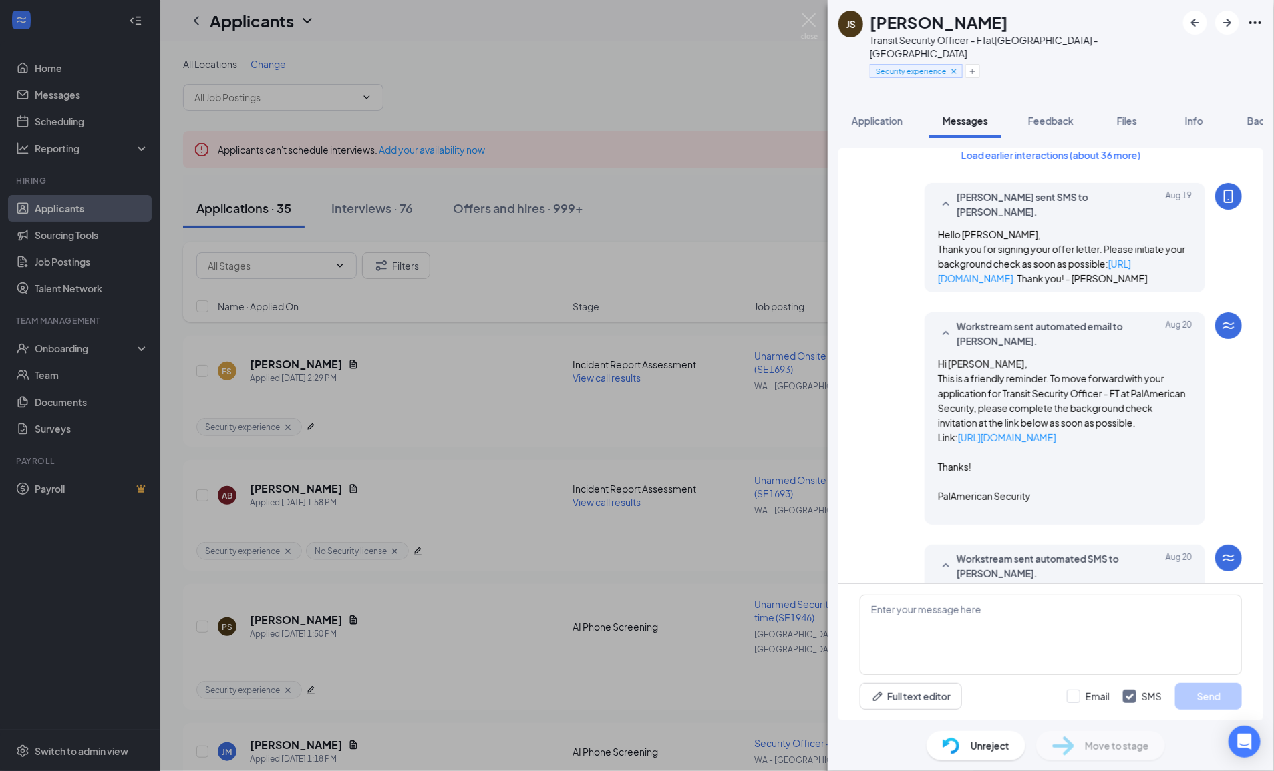
scroll to position [0, 0]
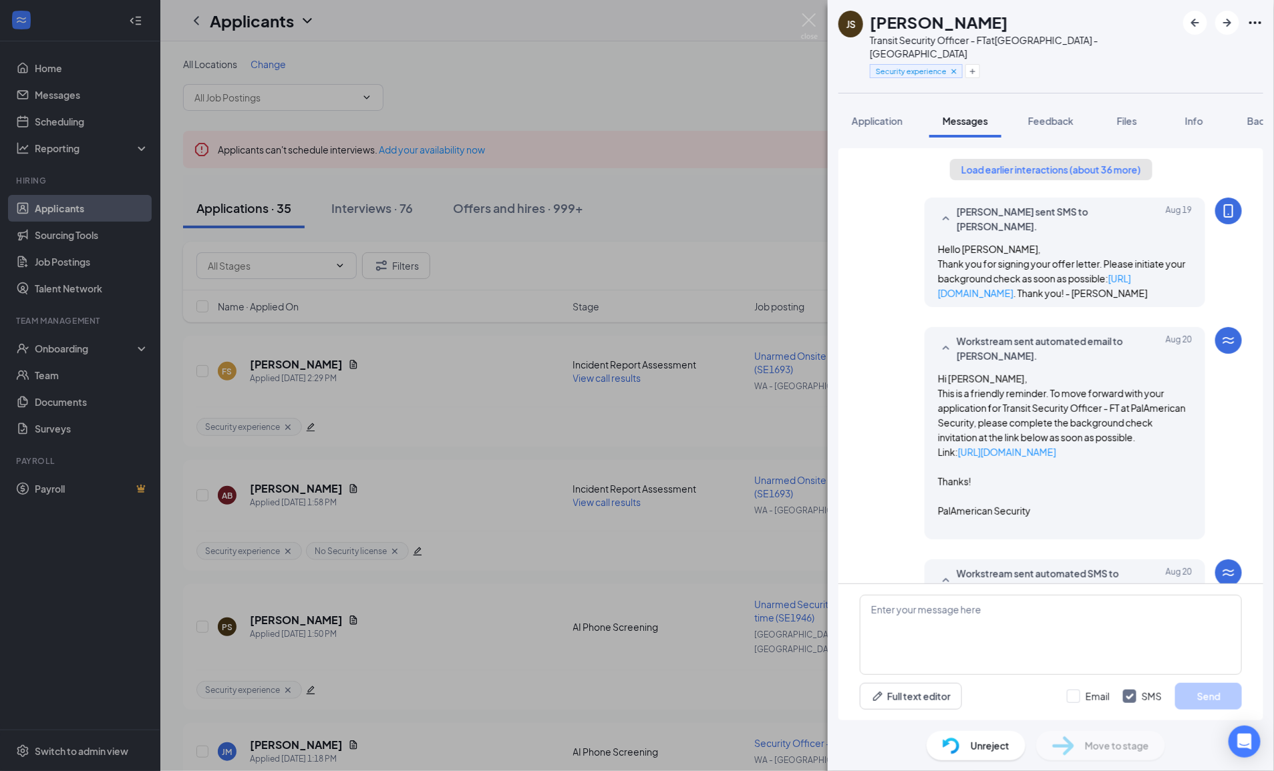
click at [1057, 159] on button "Load earlier interactions (about 36 more)" at bounding box center [1051, 169] width 202 height 21
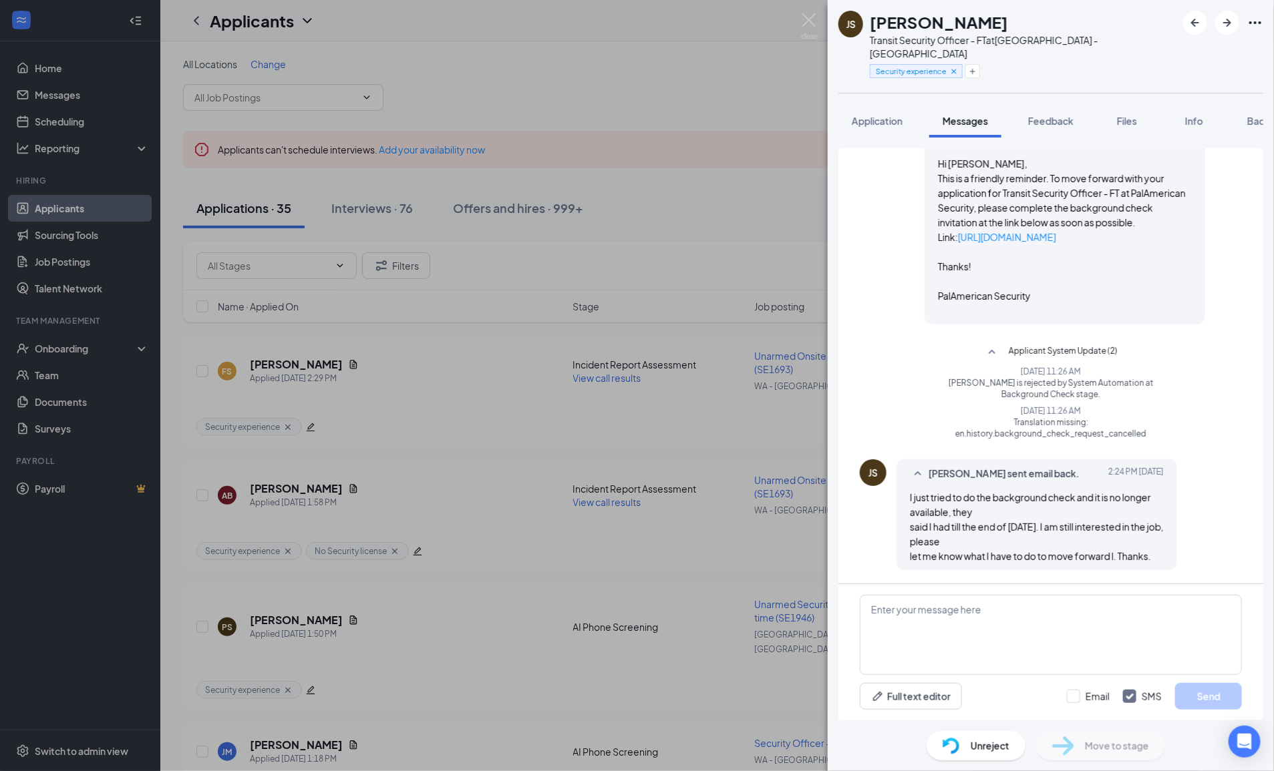
scroll to position [2358, 0]
click at [1020, 354] on span "Applicant System Update (2)" at bounding box center [1062, 353] width 109 height 16
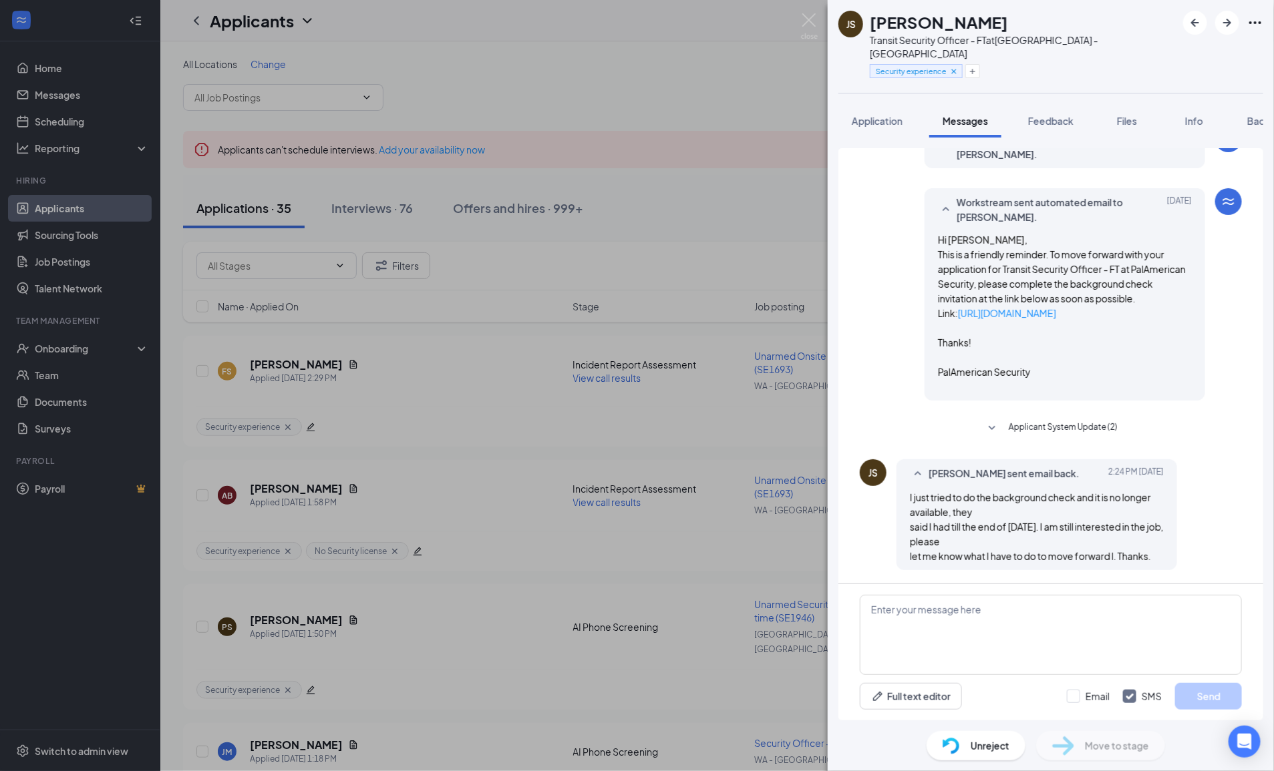
click at [1055, 432] on span "Applicant System Update (2)" at bounding box center [1062, 429] width 109 height 16
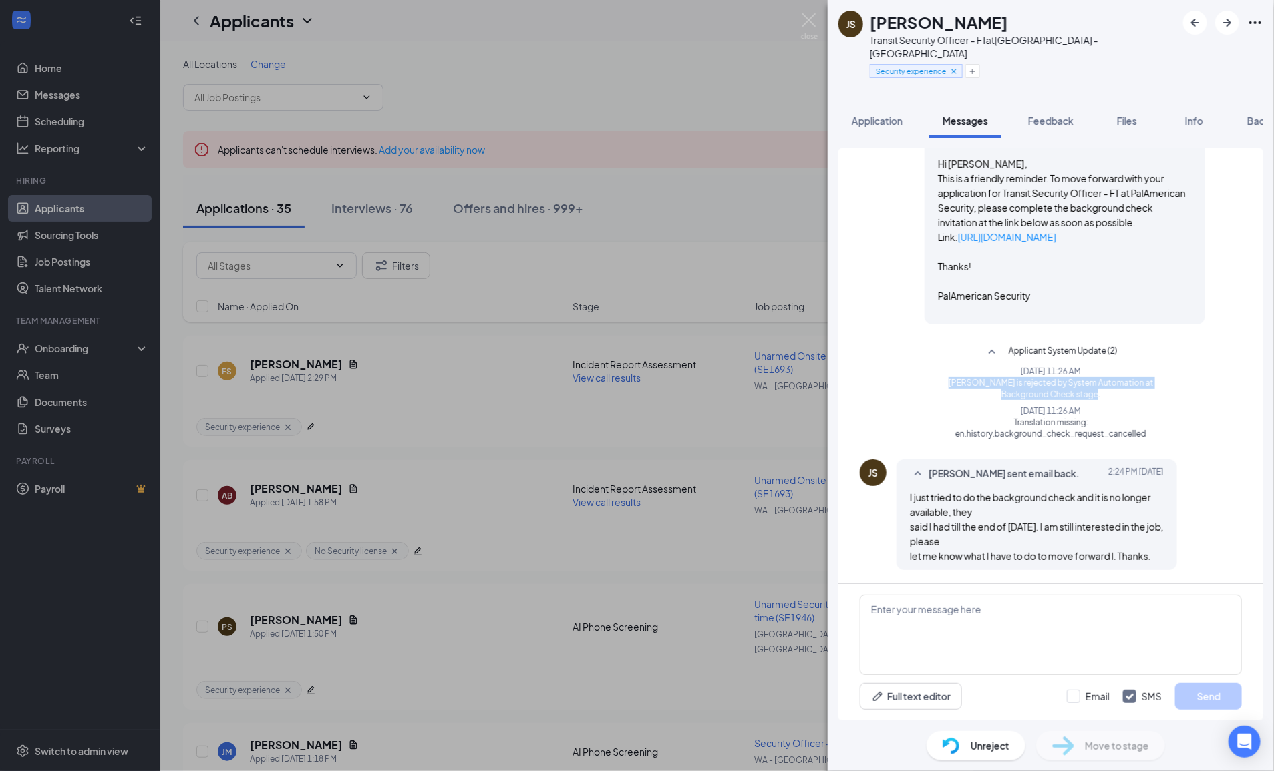
drag, startPoint x: 950, startPoint y: 382, endPoint x: 1163, endPoint y: 393, distance: 213.3
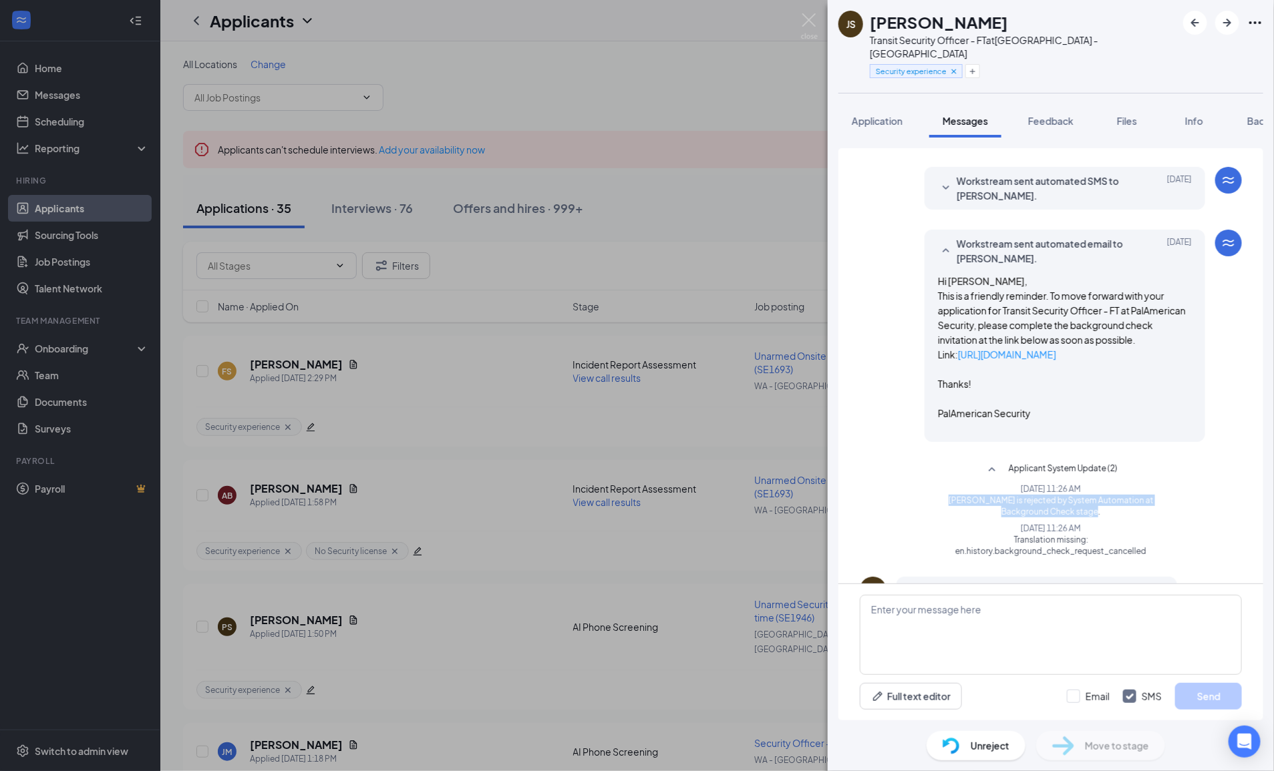
click at [850, 106] on button "Application" at bounding box center [876, 120] width 77 height 33
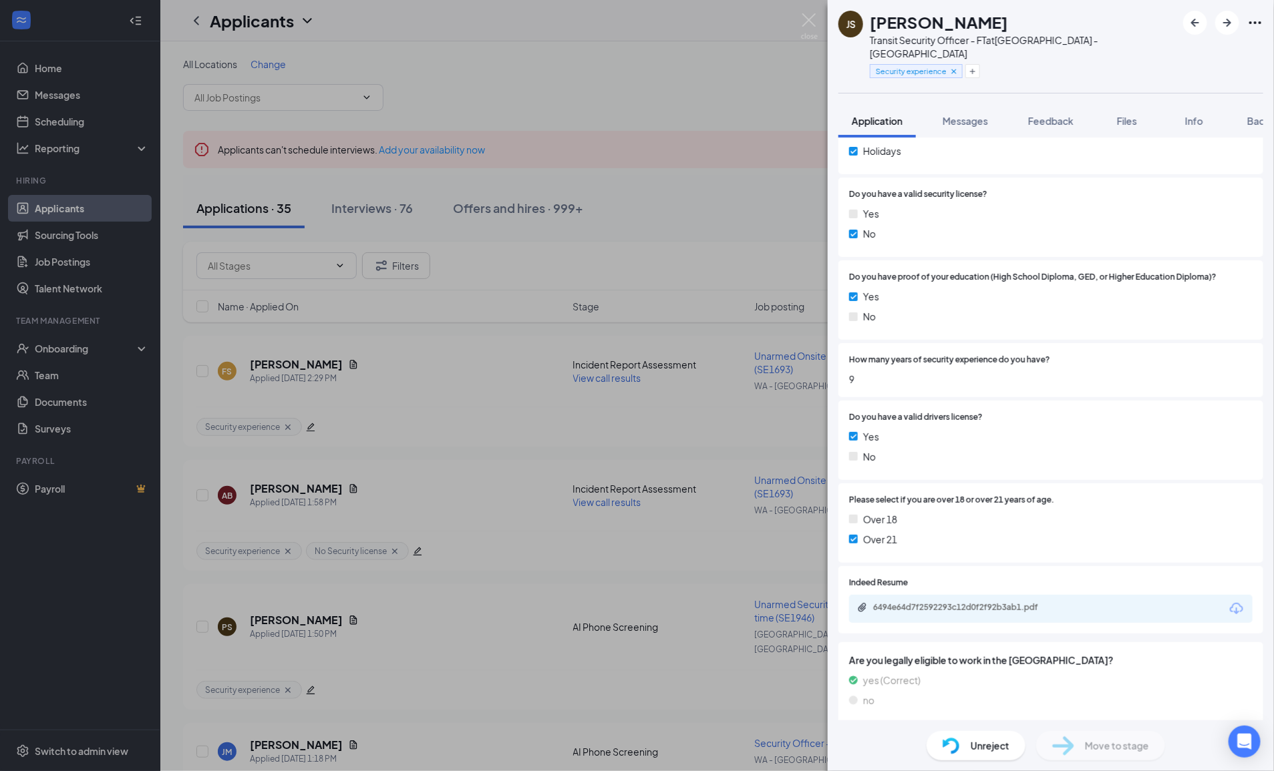
scroll to position [628, 0]
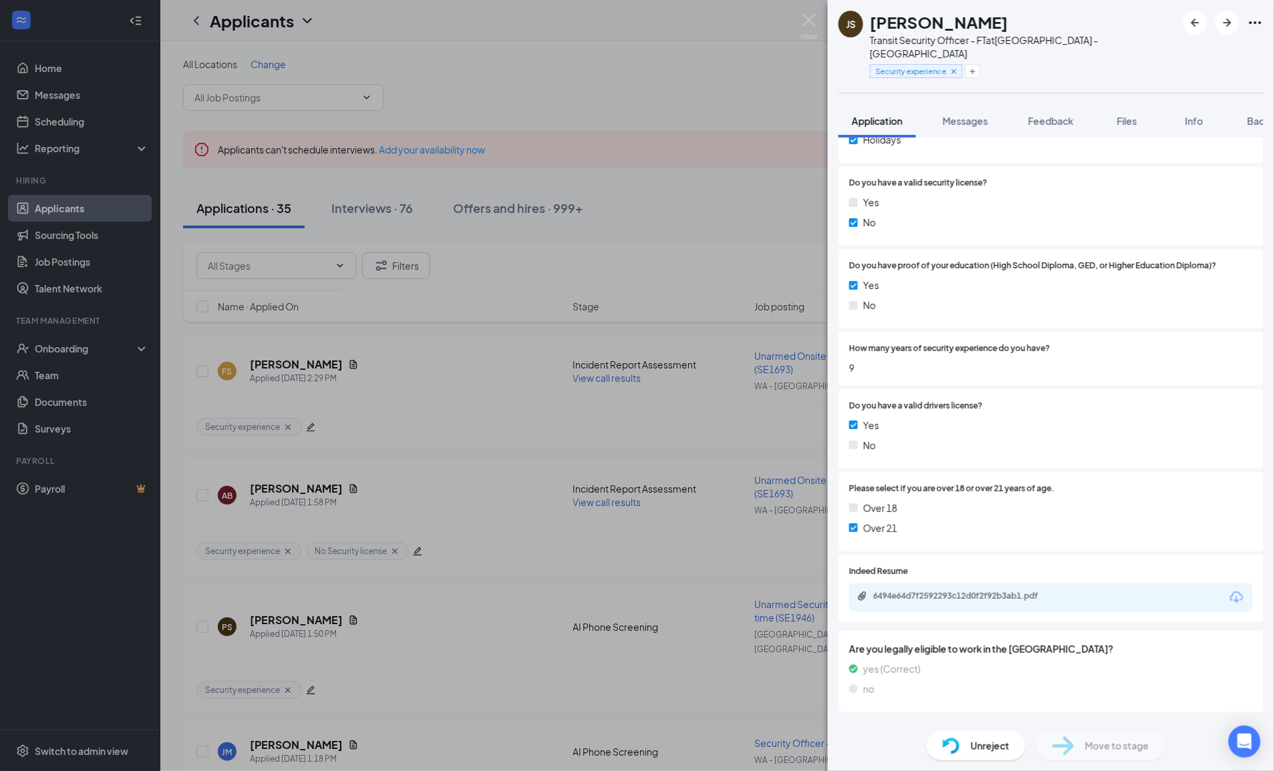
click at [896, 723] on div "Offer letter" at bounding box center [885, 729] width 50 height 13
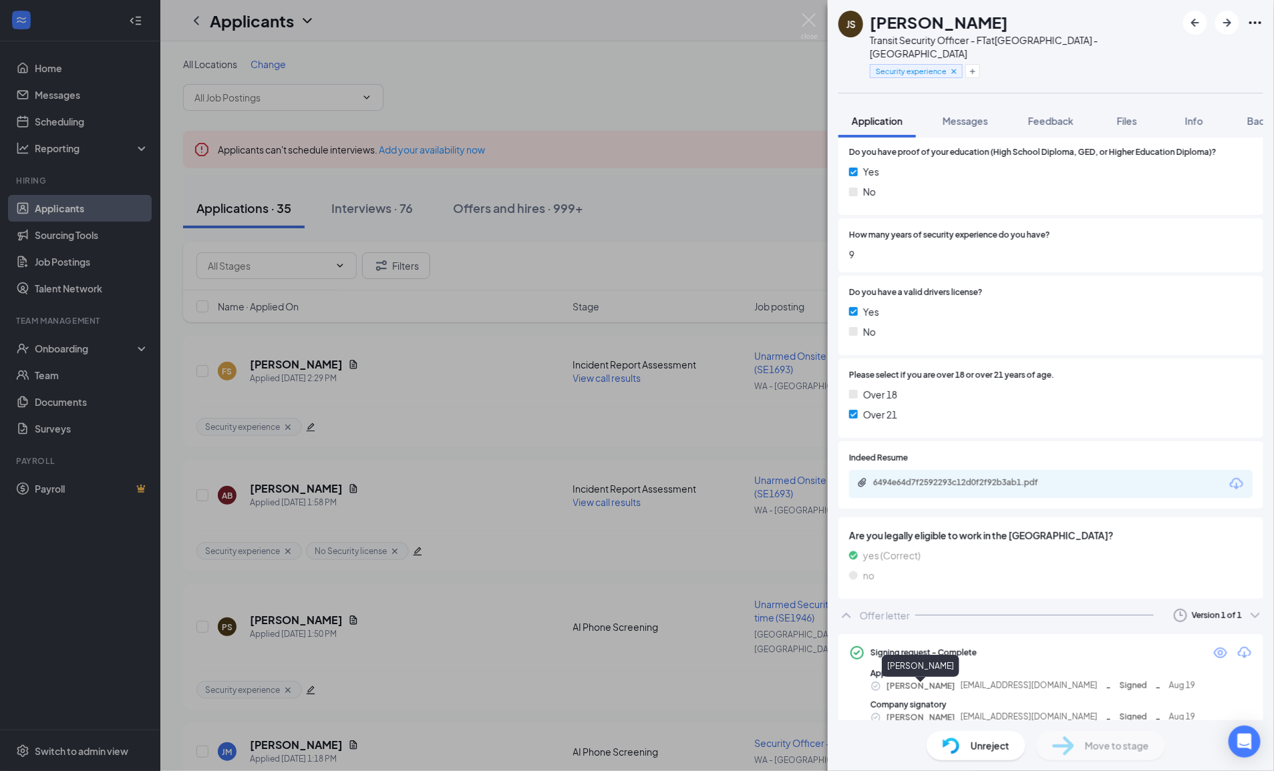
scroll to position [747, 0]
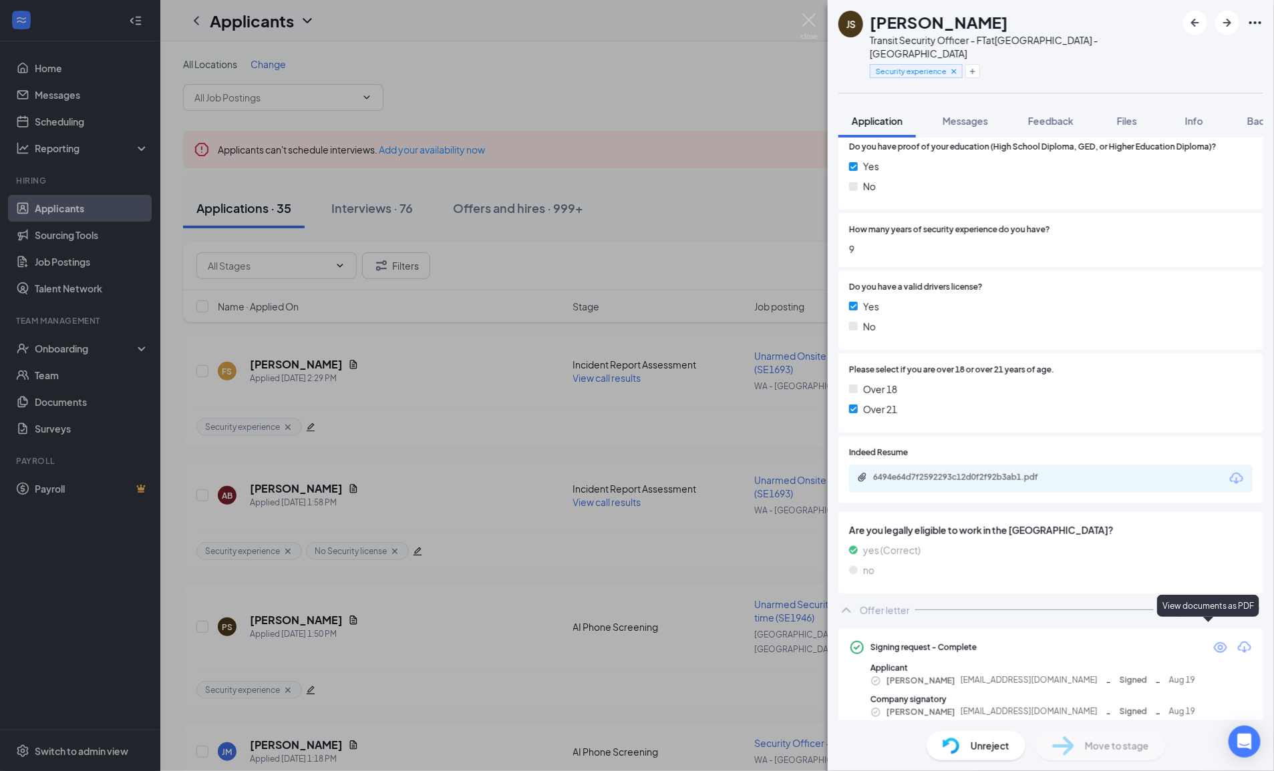
click at [1214, 642] on icon "Eye" at bounding box center [1220, 647] width 13 height 11
